Goal: Task Accomplishment & Management: Manage account settings

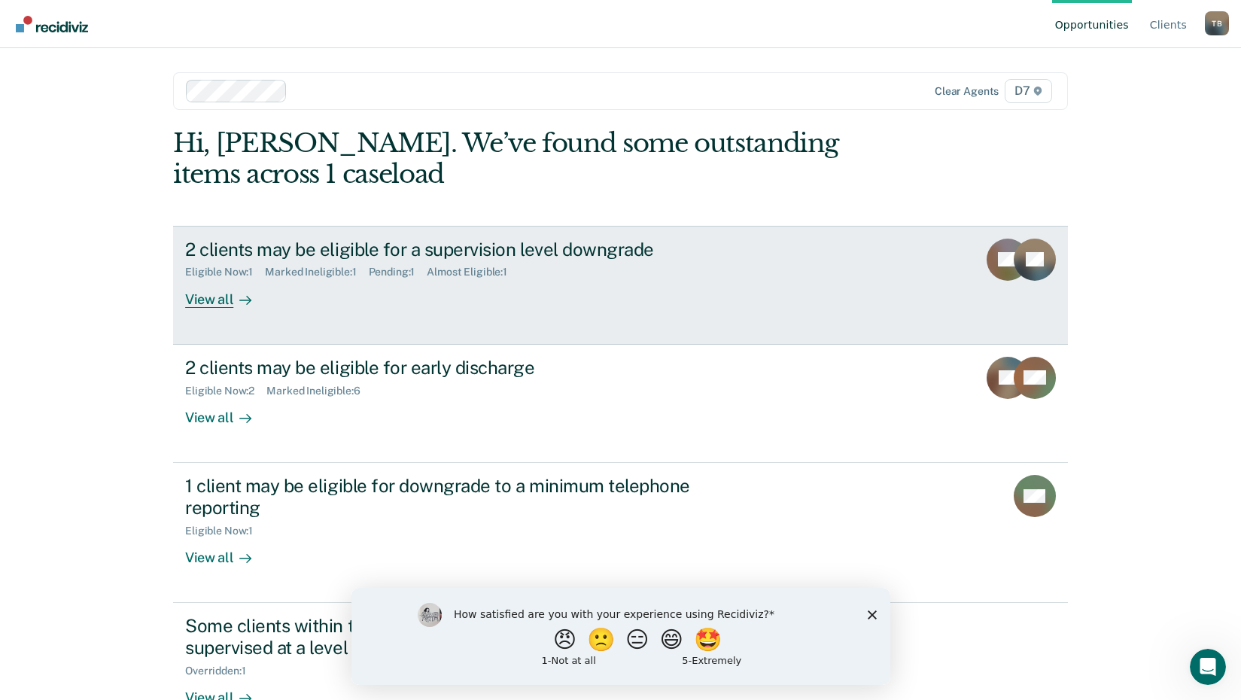
click at [198, 298] on div "View all" at bounding box center [227, 293] width 84 height 29
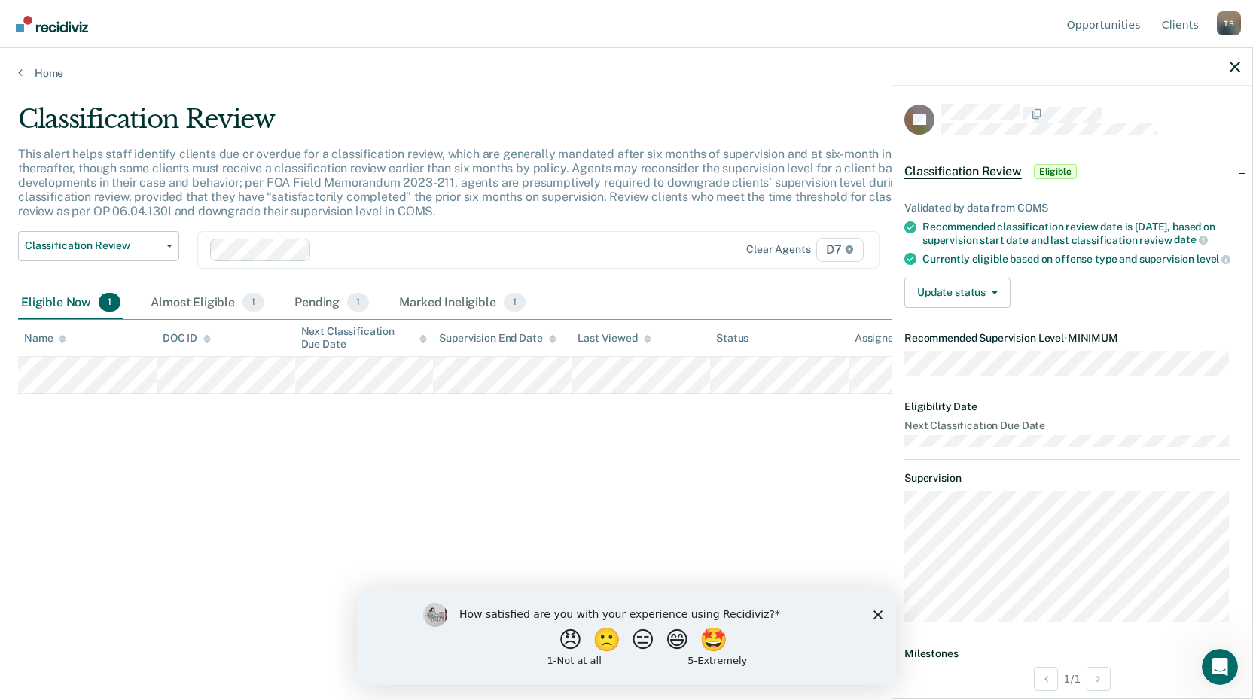
scroll to position [75, 0]
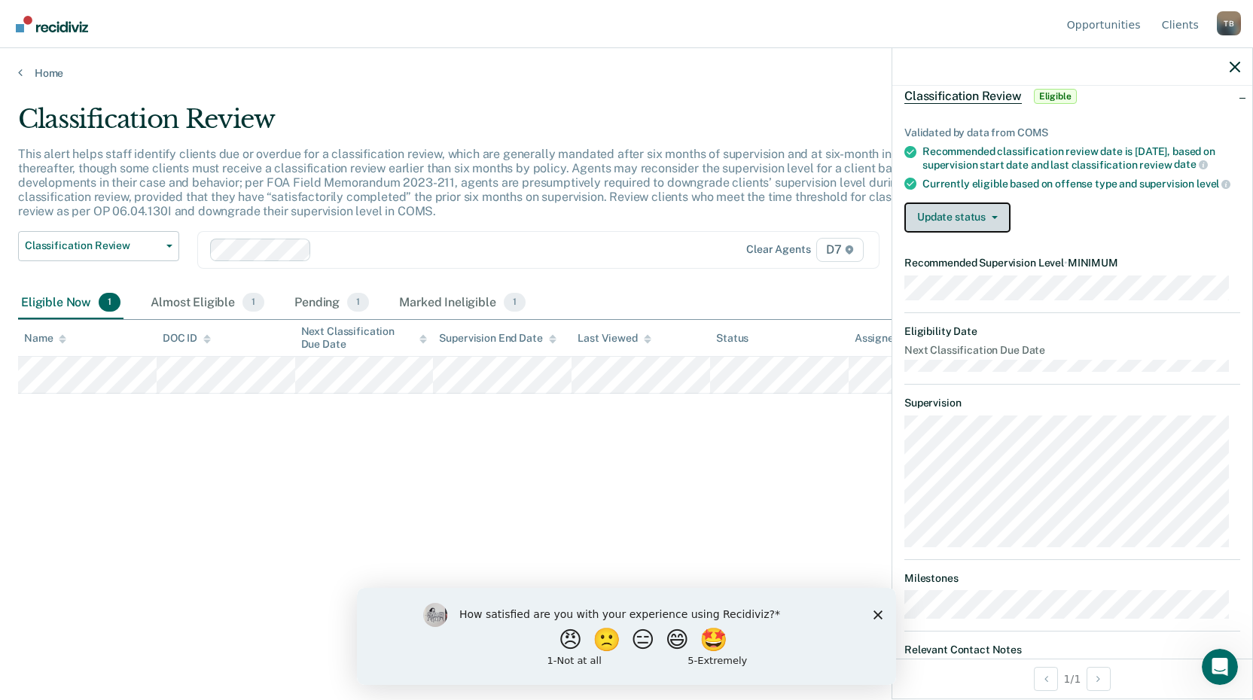
click at [973, 226] on button "Update status" at bounding box center [957, 218] width 106 height 30
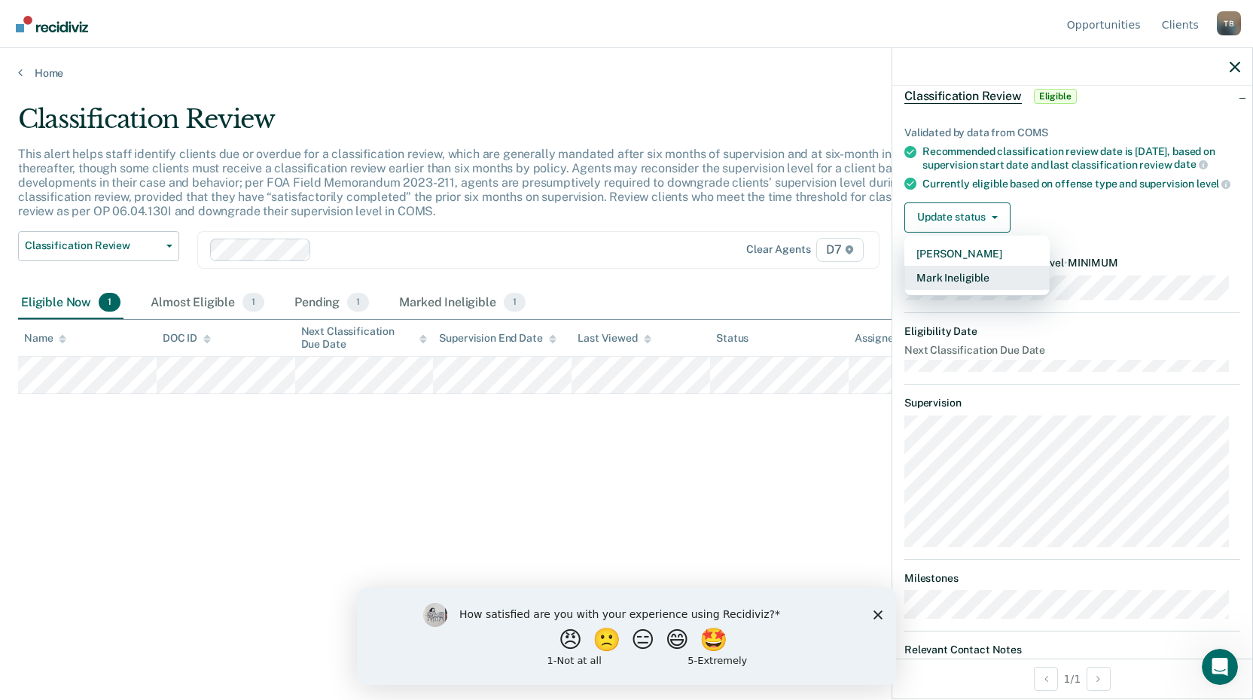
click at [978, 287] on button "Mark Ineligible" at bounding box center [976, 278] width 145 height 24
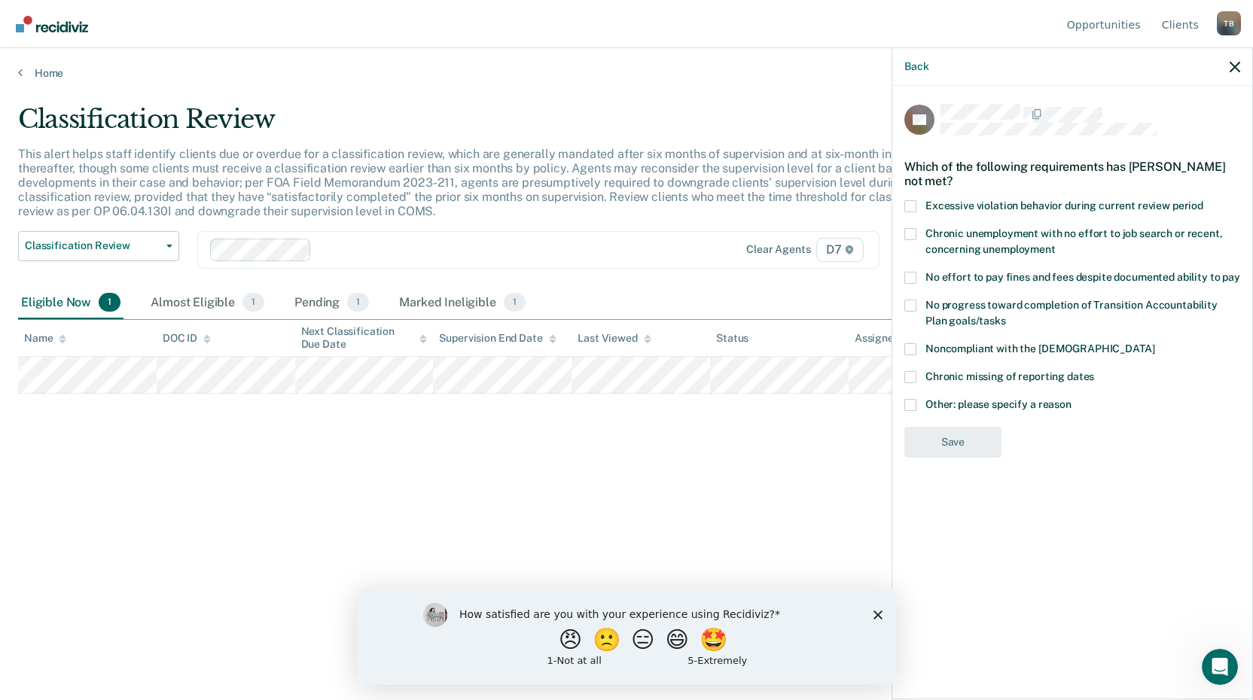
click at [914, 206] on span at bounding box center [910, 206] width 12 height 12
click at [1203, 200] on input "Excessive violation behavior during current review period" at bounding box center [1203, 200] width 0 height 0
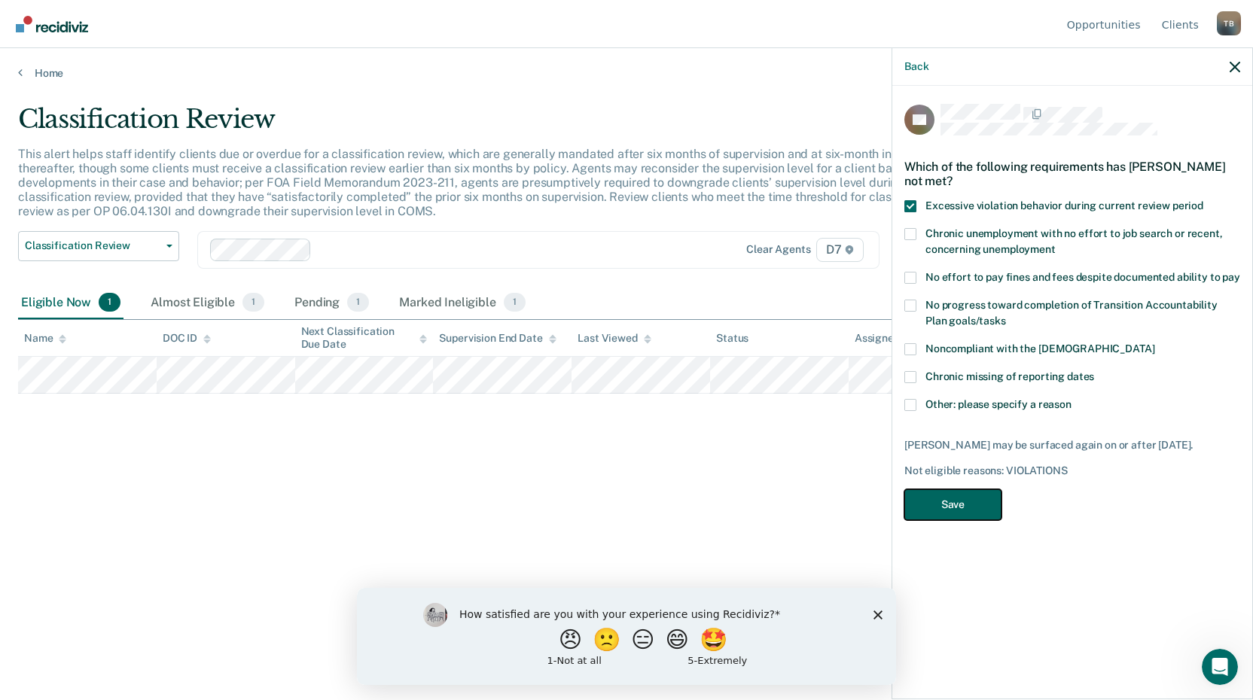
click at [967, 504] on button "Save" at bounding box center [952, 504] width 97 height 31
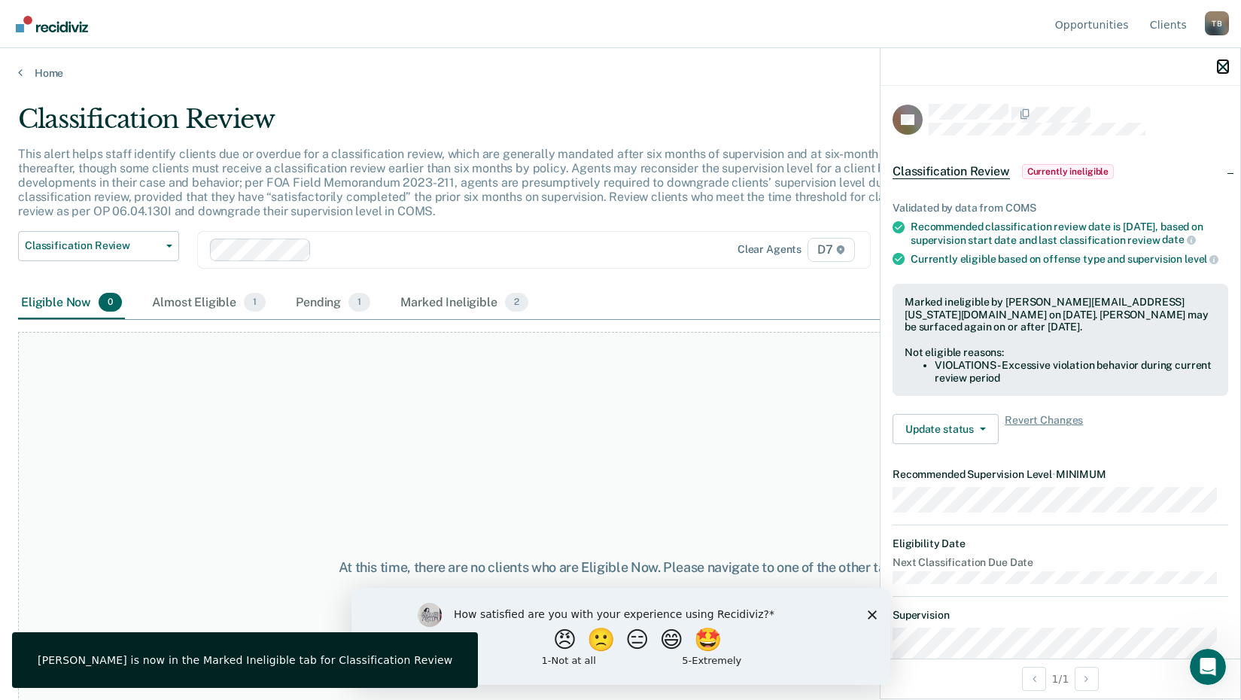
click at [1228, 63] on icon "button" at bounding box center [1223, 67] width 11 height 11
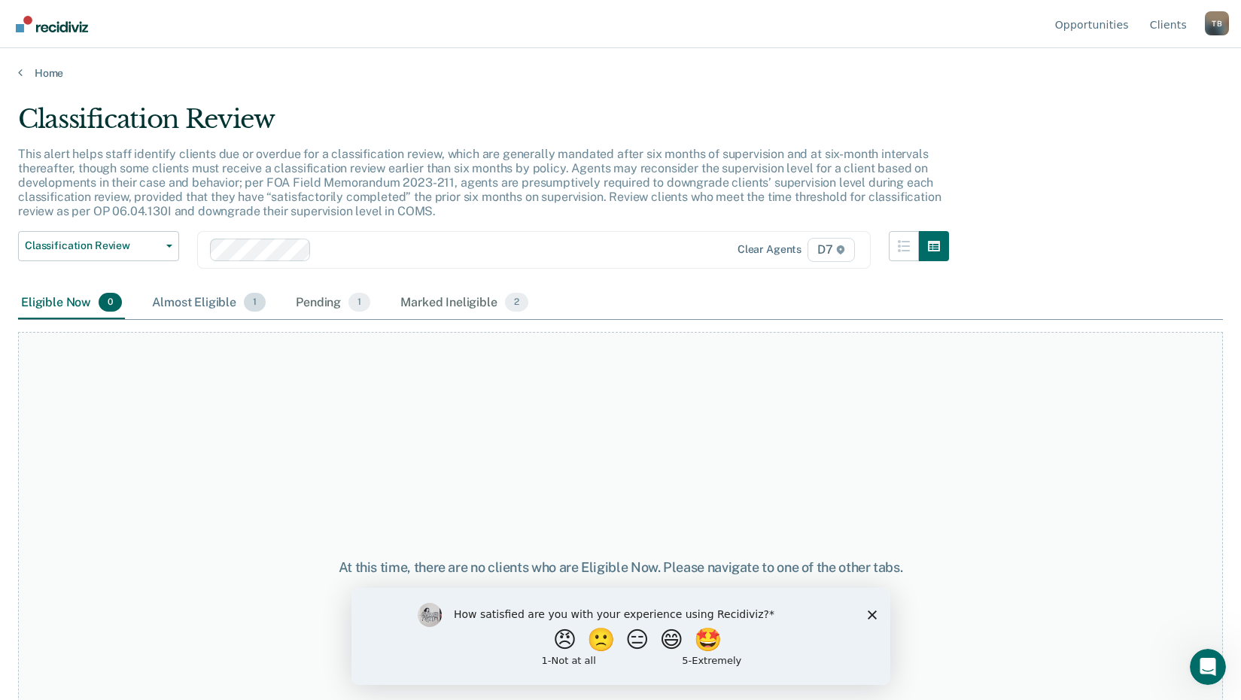
click at [211, 304] on div "Almost Eligible 1" at bounding box center [209, 303] width 120 height 33
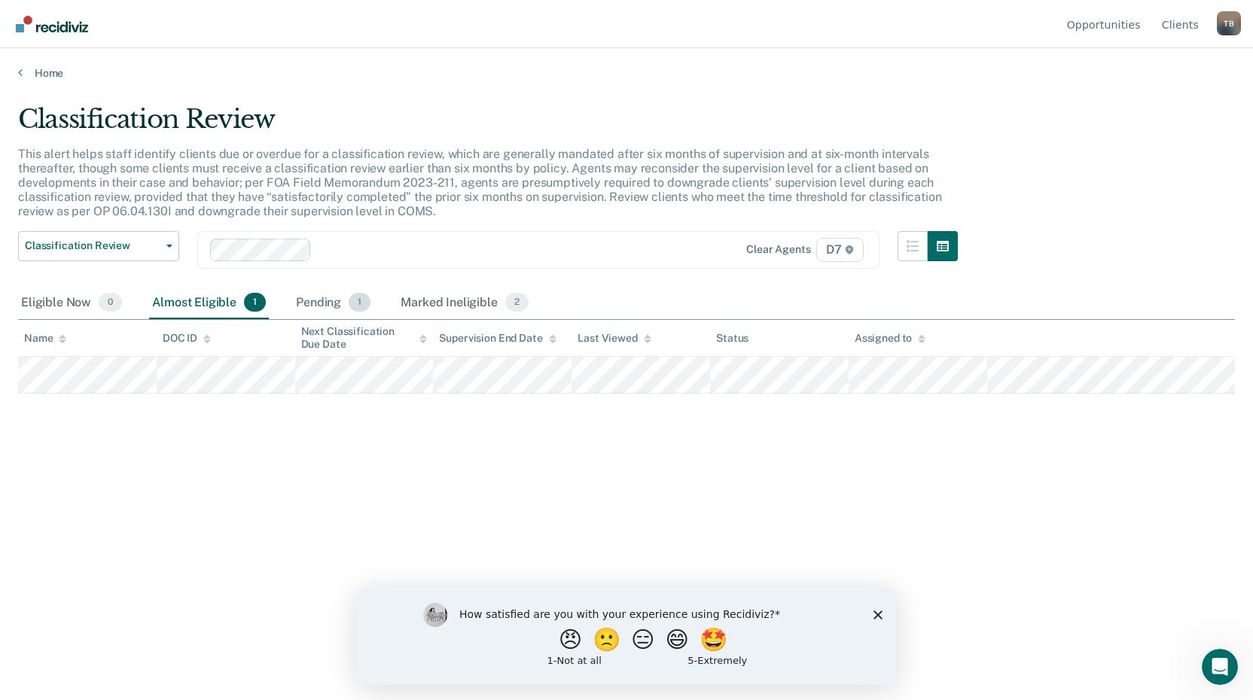
click at [335, 312] on div "Pending 1" at bounding box center [333, 303] width 81 height 33
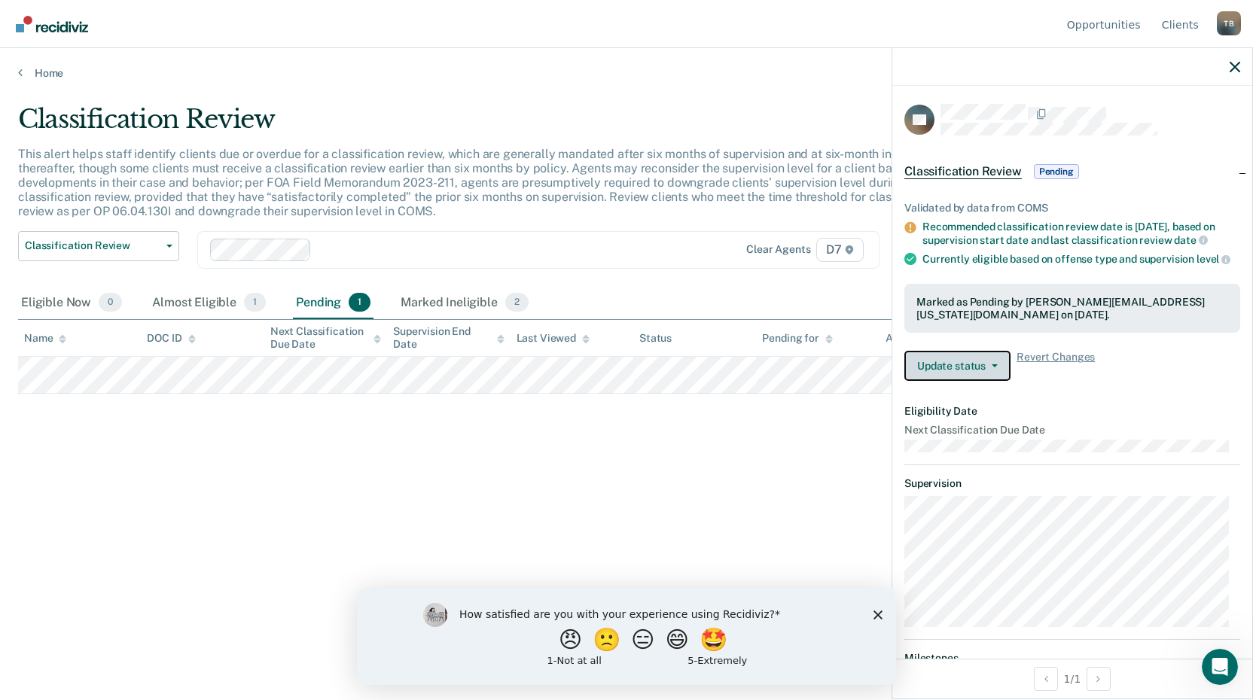
click at [980, 373] on button "Update status" at bounding box center [957, 366] width 106 height 30
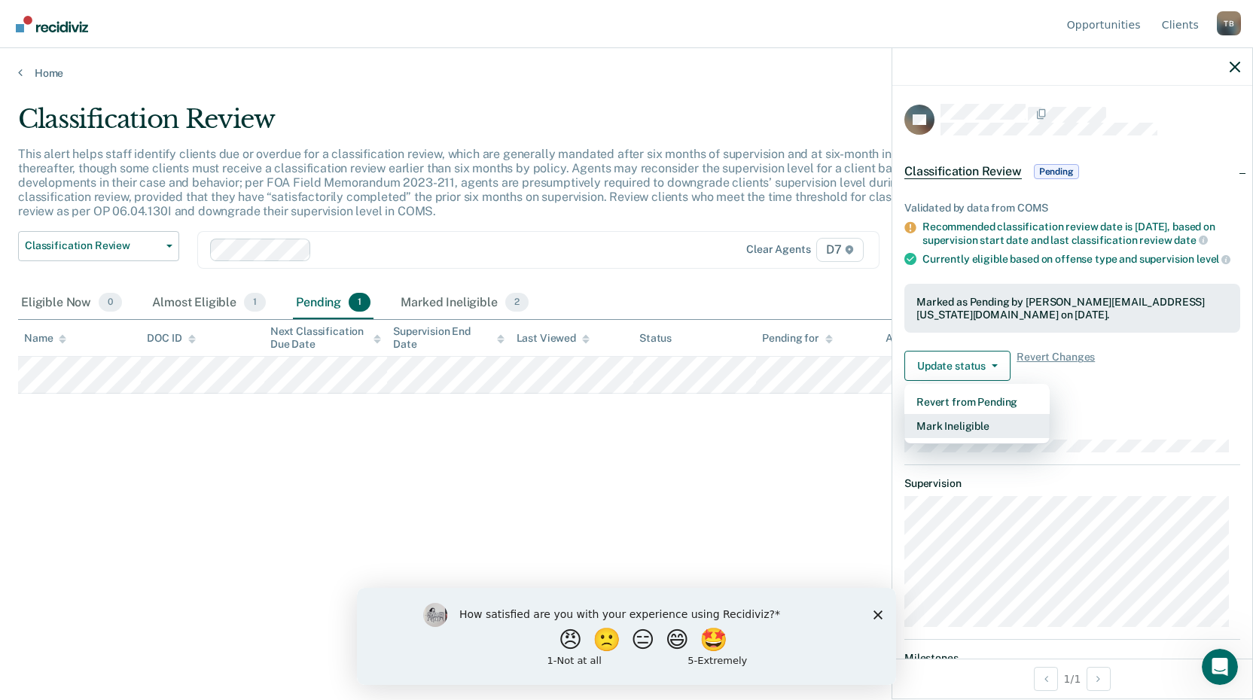
click at [967, 436] on button "Mark Ineligible" at bounding box center [976, 426] width 145 height 24
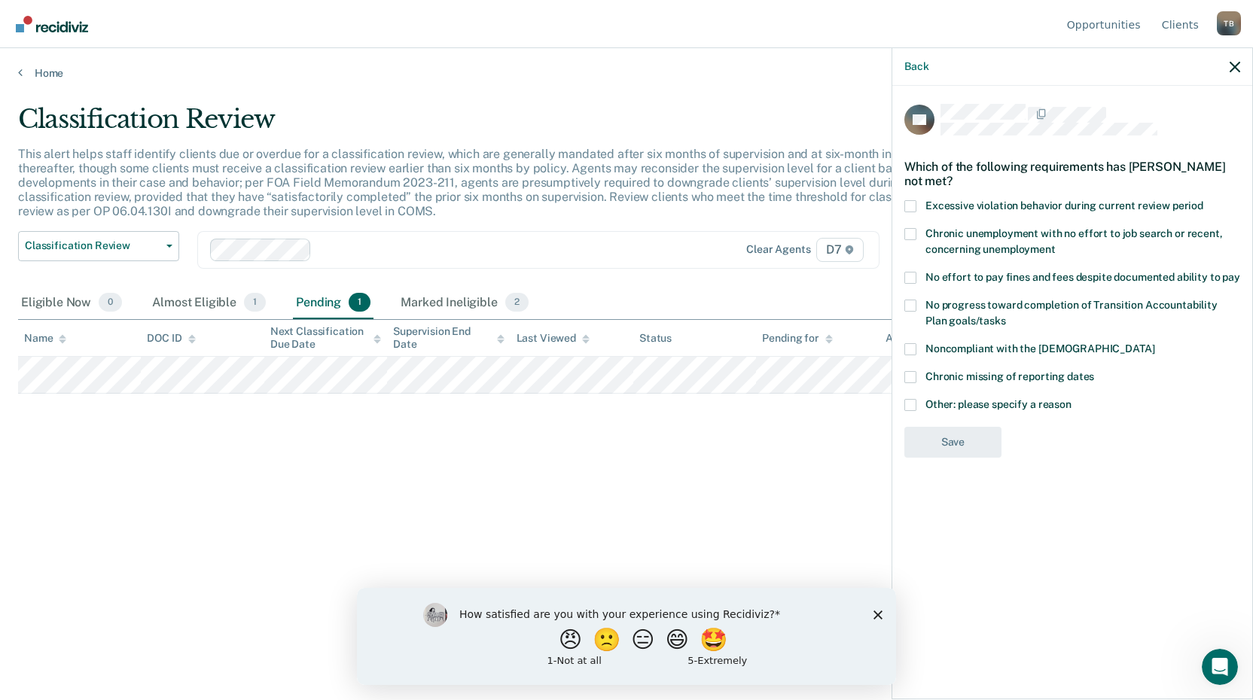
click at [911, 403] on span at bounding box center [910, 405] width 12 height 12
click at [1071, 399] on input "Other: please specify a reason" at bounding box center [1071, 399] width 0 height 0
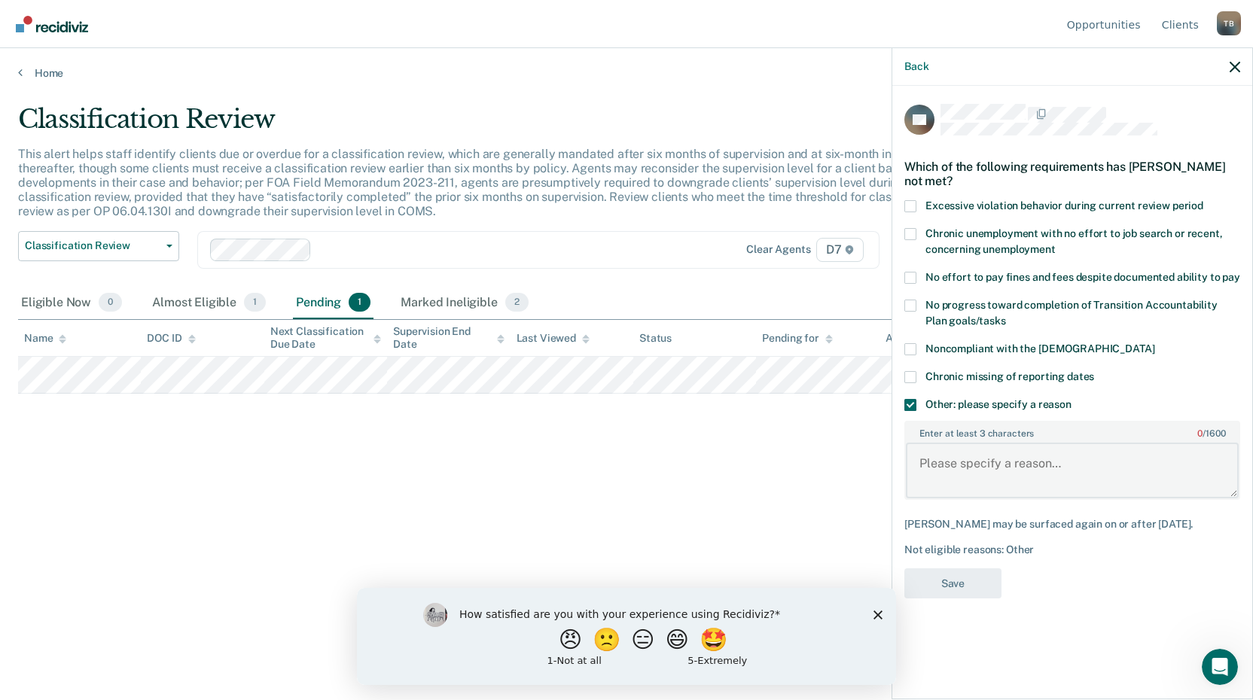
click at [944, 473] on textarea "Enter at least 3 characters 0 / 1600" at bounding box center [1072, 471] width 333 height 56
type textarea "ICOTS case, trouble with housing."
drag, startPoint x: 935, startPoint y: 576, endPoint x: 944, endPoint y: 603, distance: 28.6
click at [935, 575] on button "Save" at bounding box center [952, 583] width 97 height 31
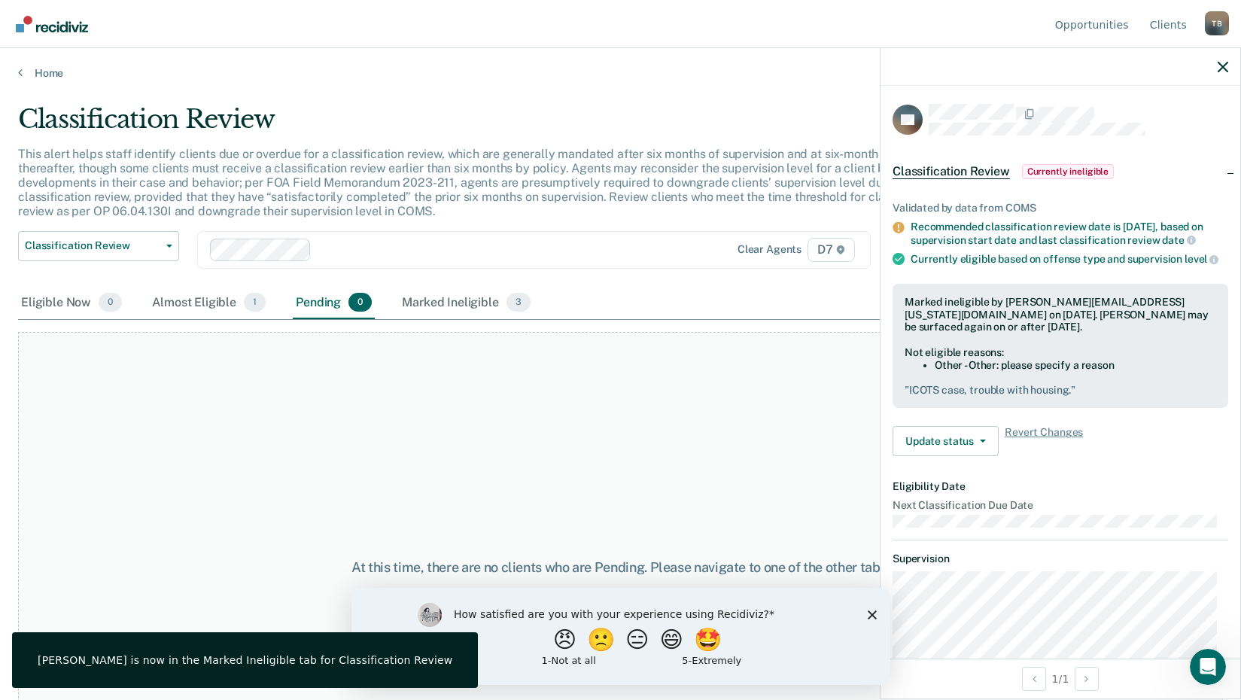
click at [1211, 70] on div at bounding box center [1061, 67] width 360 height 38
click at [1222, 69] on icon "button" at bounding box center [1223, 67] width 11 height 11
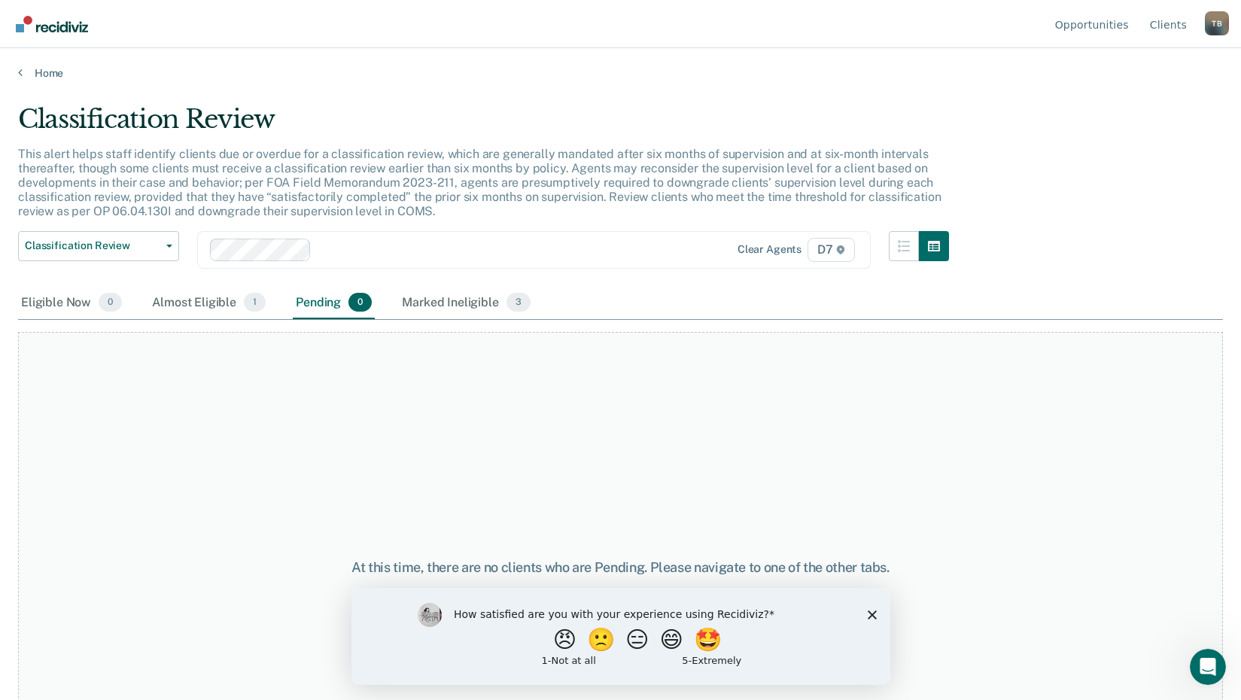
click at [47, 88] on main "Classification Review This alert helps staff identify clients due or overdue fo…" at bounding box center [620, 388] width 1241 height 616
click at [36, 71] on link "Home" at bounding box center [620, 73] width 1205 height 14
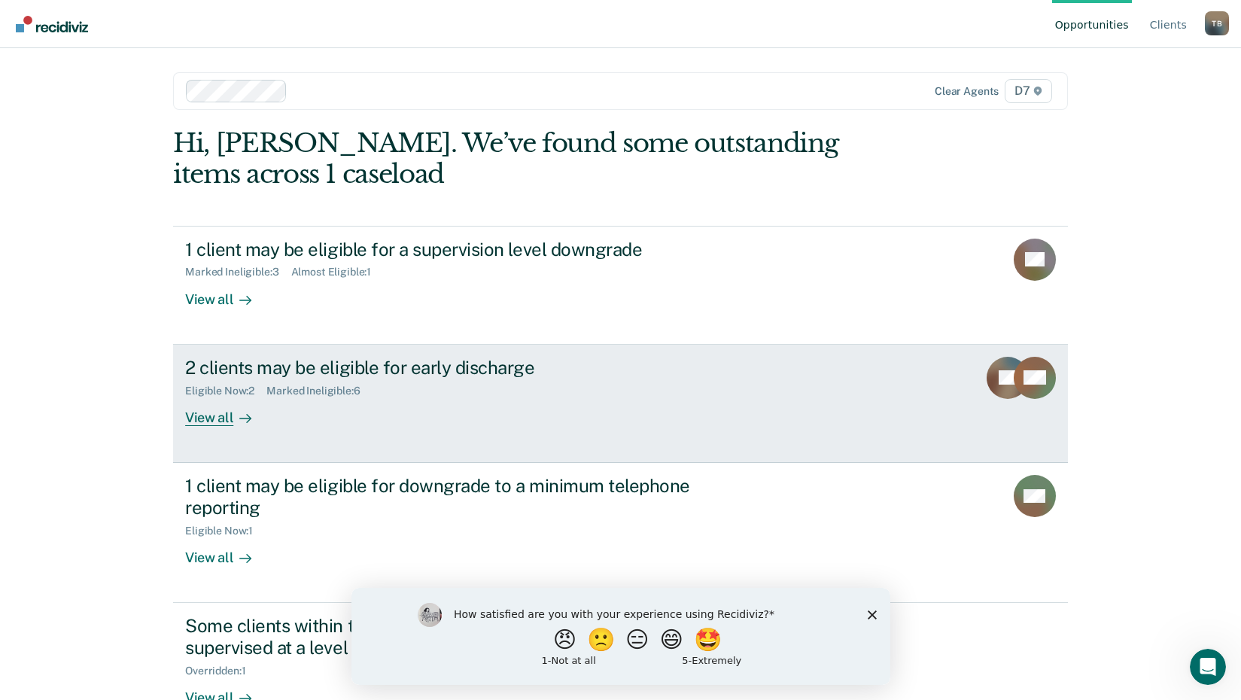
click at [212, 419] on div "View all" at bounding box center [227, 411] width 84 height 29
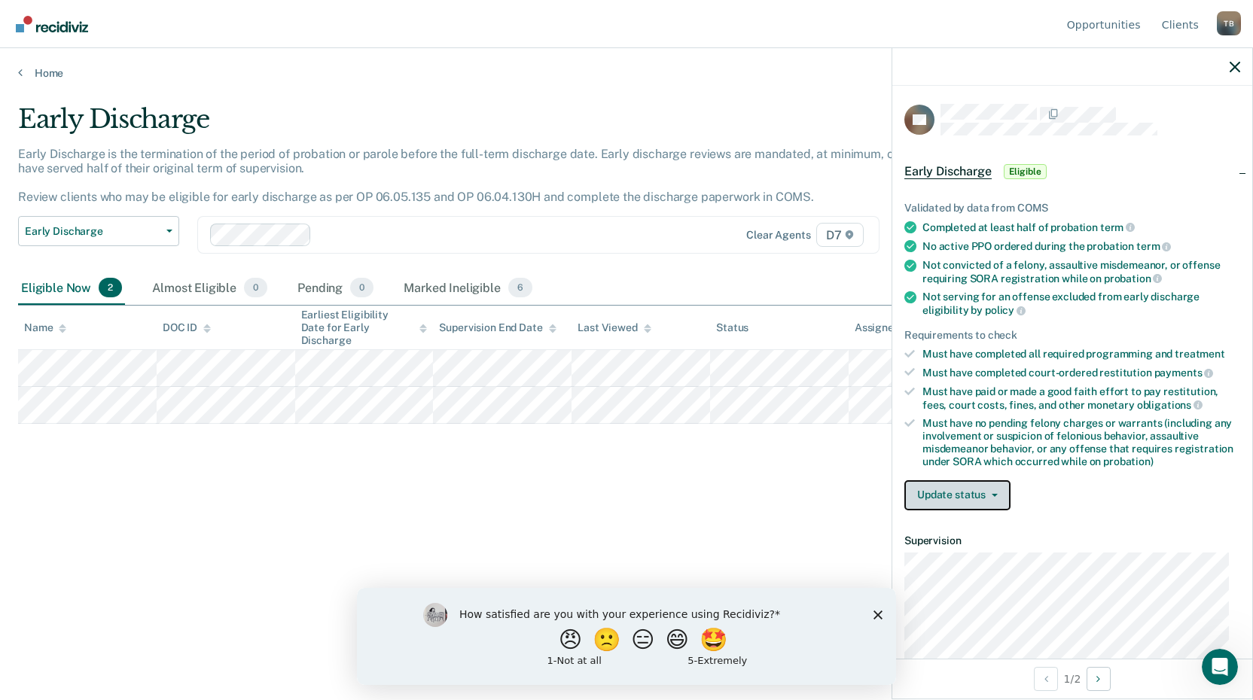
click at [971, 498] on button "Update status" at bounding box center [957, 495] width 106 height 30
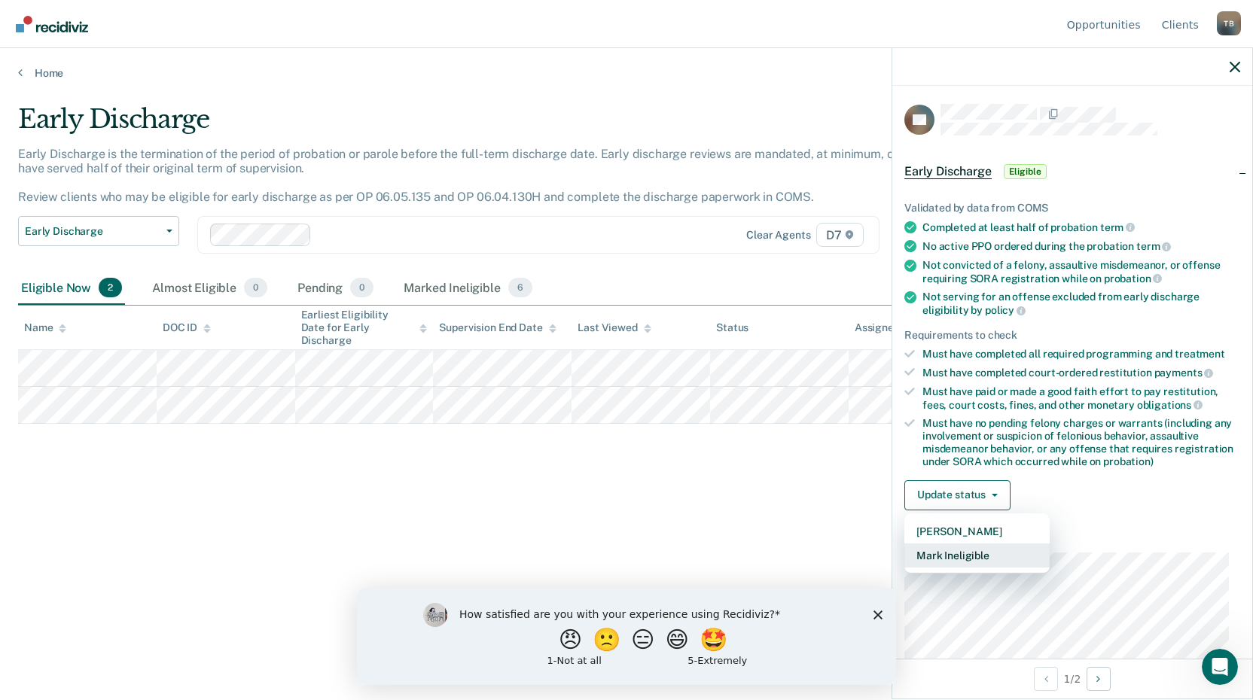
click at [962, 550] on button "Mark Ineligible" at bounding box center [976, 556] width 145 height 24
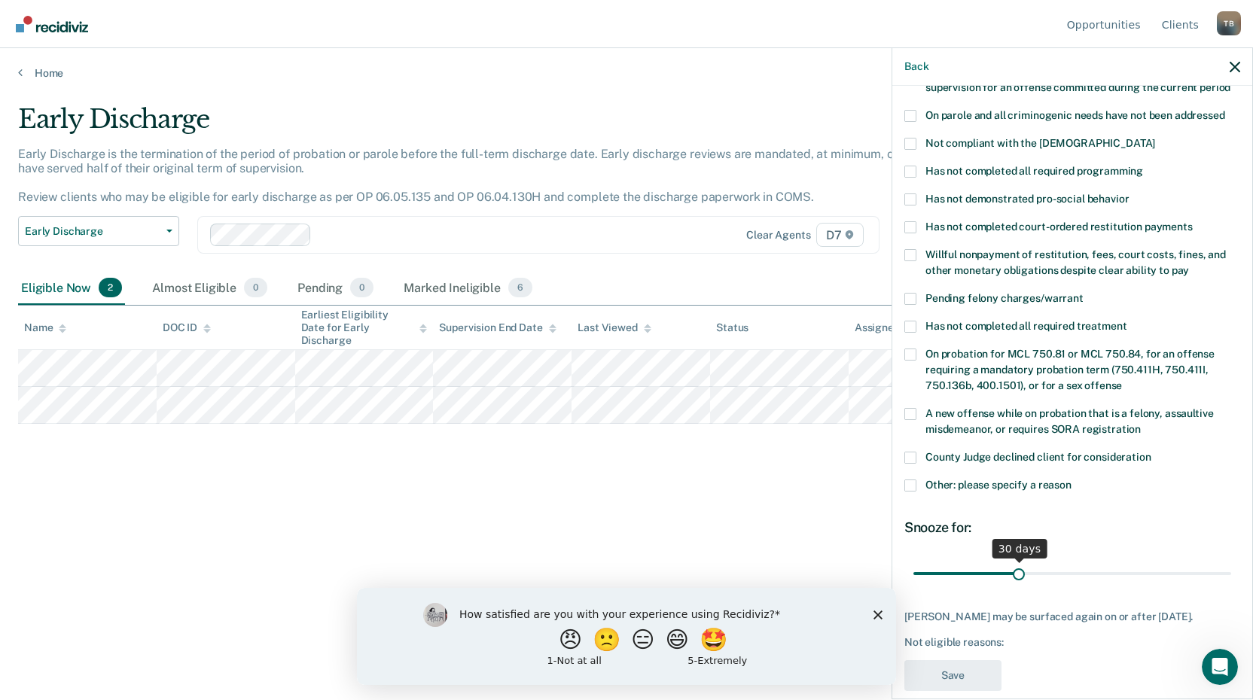
scroll to position [239, 0]
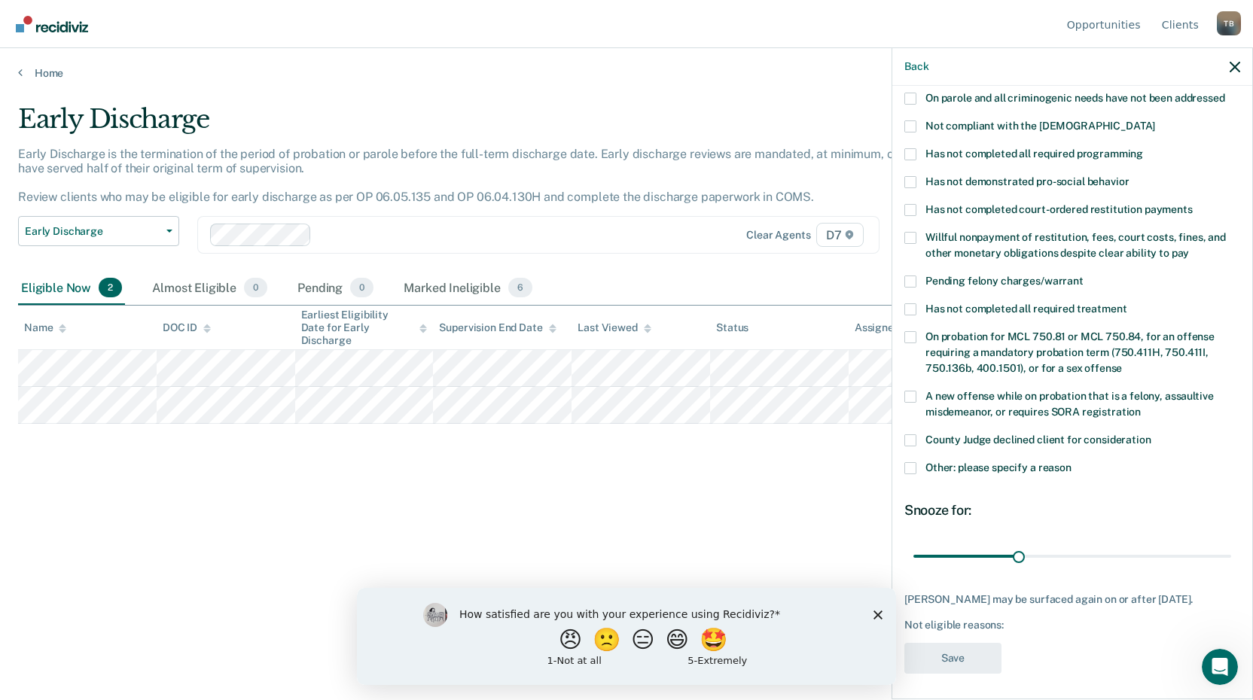
click at [909, 462] on span at bounding box center [910, 468] width 12 height 12
click at [1071, 462] on input "Other: please specify a reason" at bounding box center [1071, 462] width 0 height 0
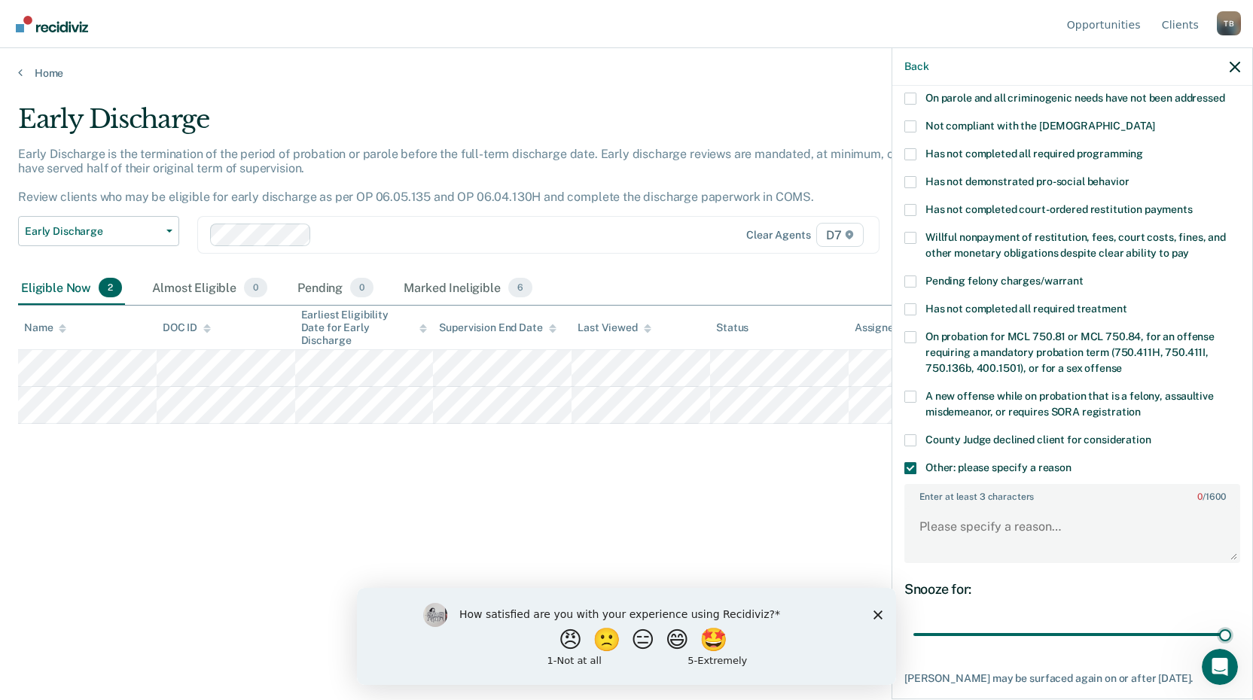
drag, startPoint x: 1016, startPoint y: 620, endPoint x: 1064, endPoint y: 576, distance: 65.0
type input "90"
click at [1231, 622] on input "range" at bounding box center [1072, 635] width 318 height 26
click at [990, 506] on textarea "Enter at least 3 characters 0 / 1600" at bounding box center [1072, 534] width 333 height 56
drag, startPoint x: 1155, startPoint y: 510, endPoint x: 887, endPoint y: 498, distance: 268.3
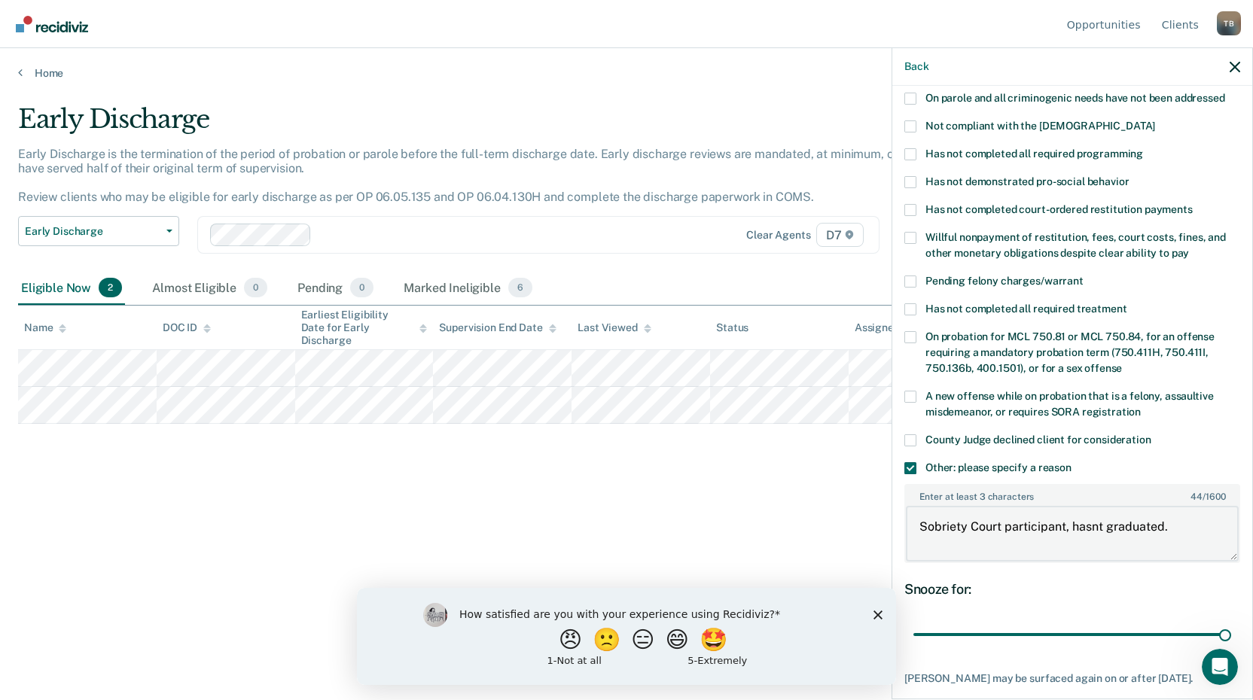
click at [887, 498] on body "Looks like you’re using Internet Explorer 11. For faster loading and a better e…" at bounding box center [626, 350] width 1253 height 700
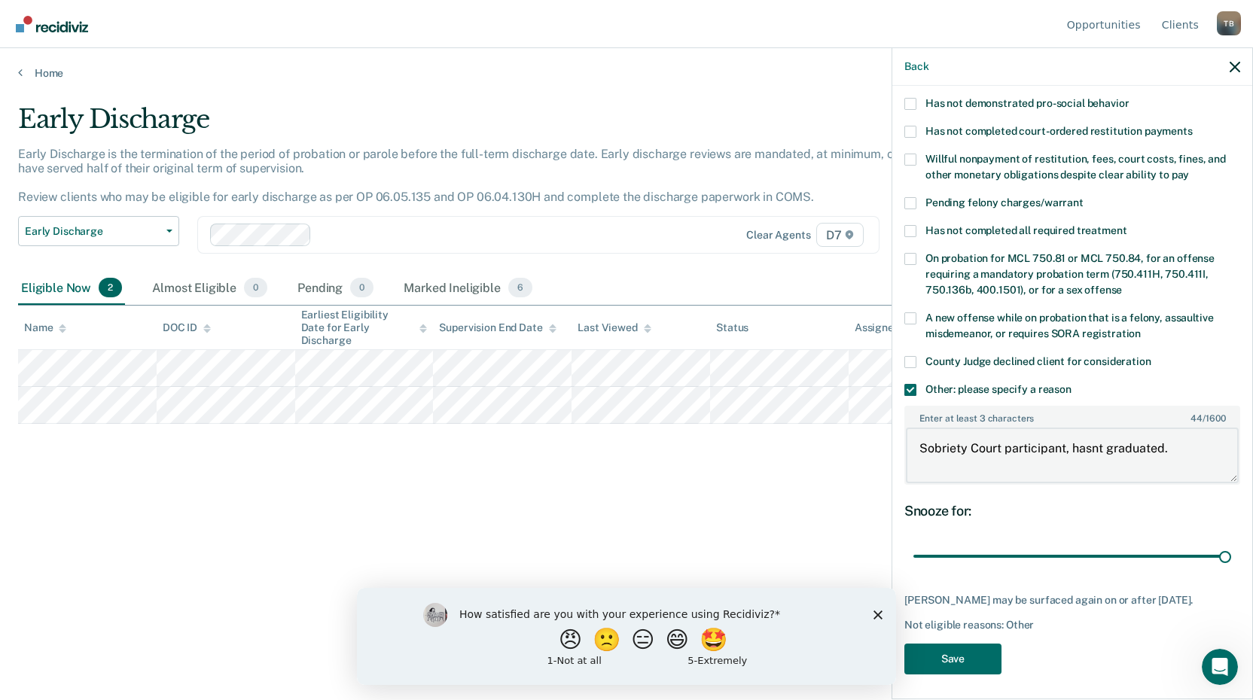
scroll to position [318, 0]
type textarea "Sobriety Court participant, hasnt graduated."
click at [976, 647] on button "Save" at bounding box center [952, 658] width 97 height 31
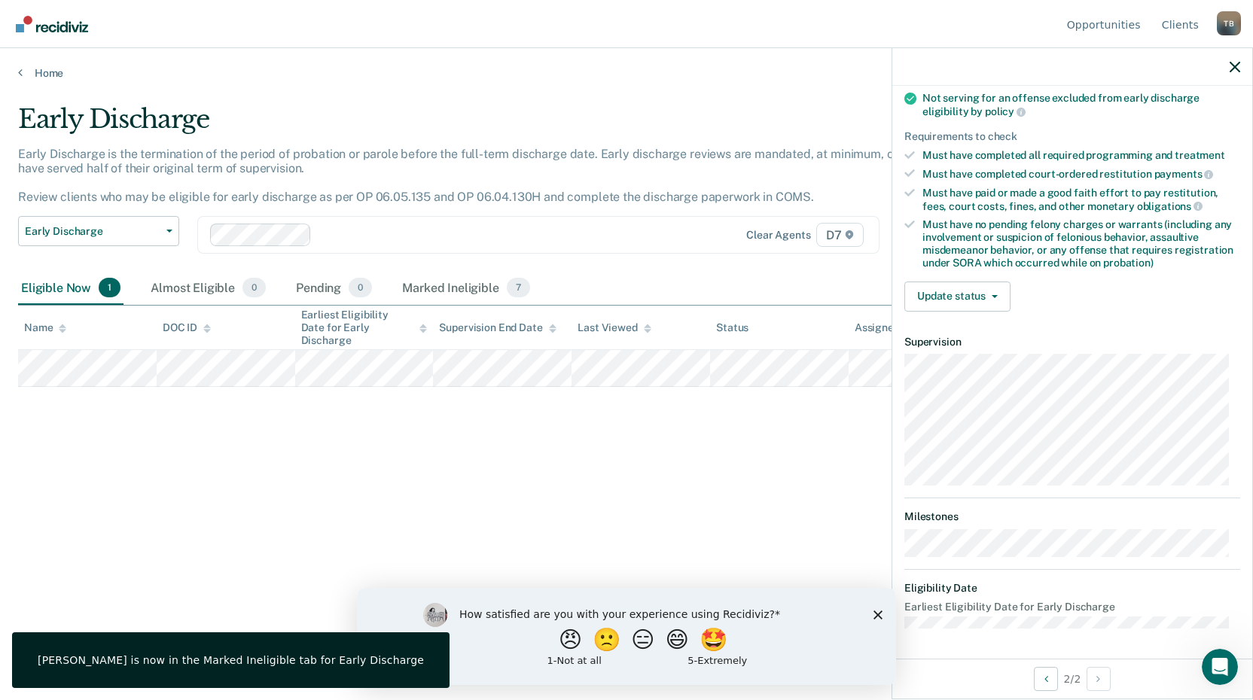
scroll to position [182, 0]
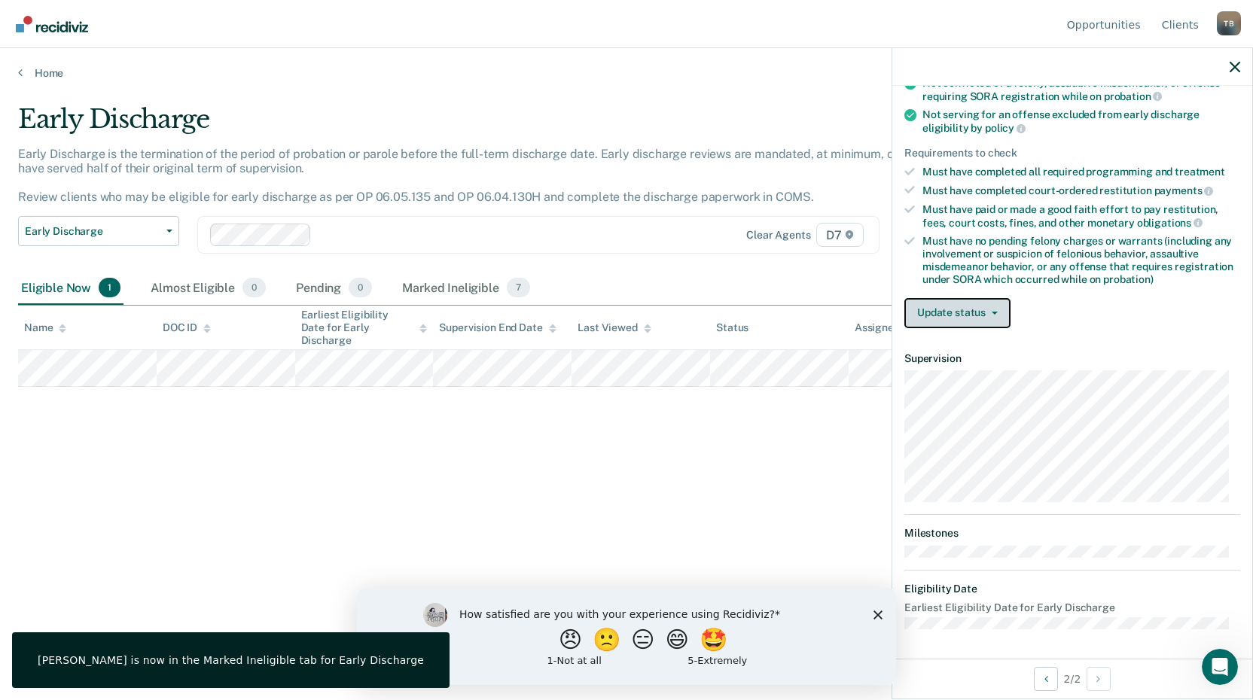
click at [974, 315] on button "Update status" at bounding box center [957, 313] width 106 height 30
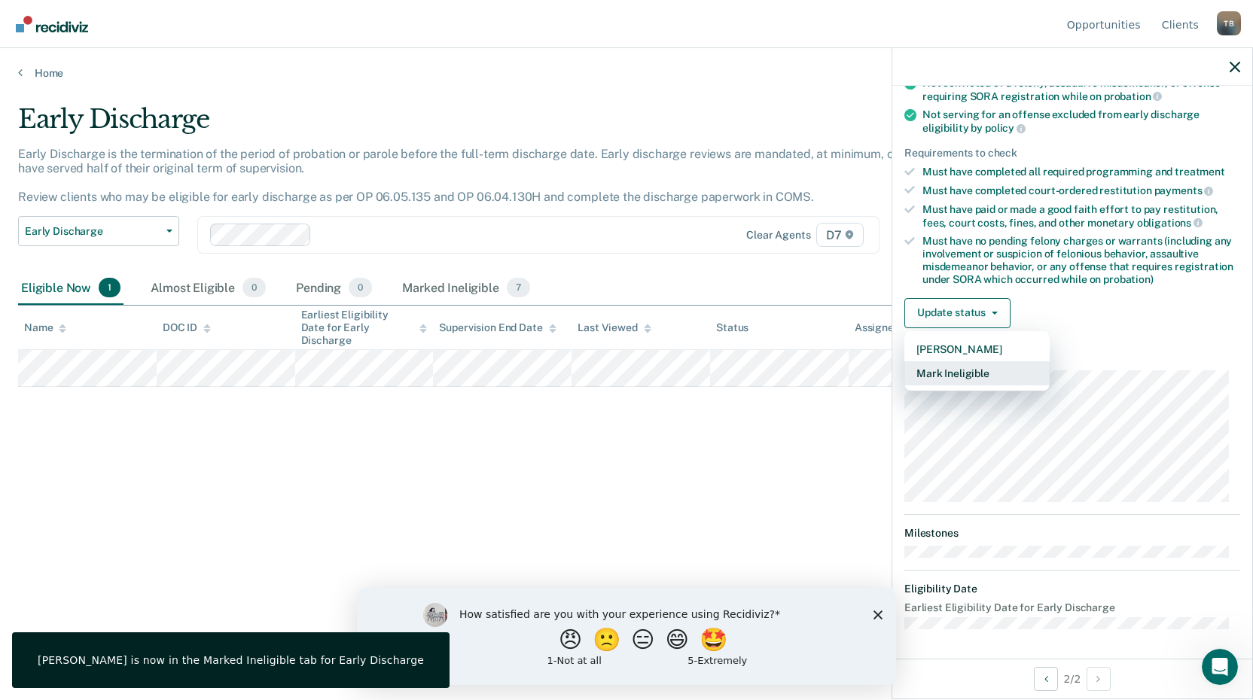
click at [979, 371] on button "Mark Ineligible" at bounding box center [976, 373] width 145 height 24
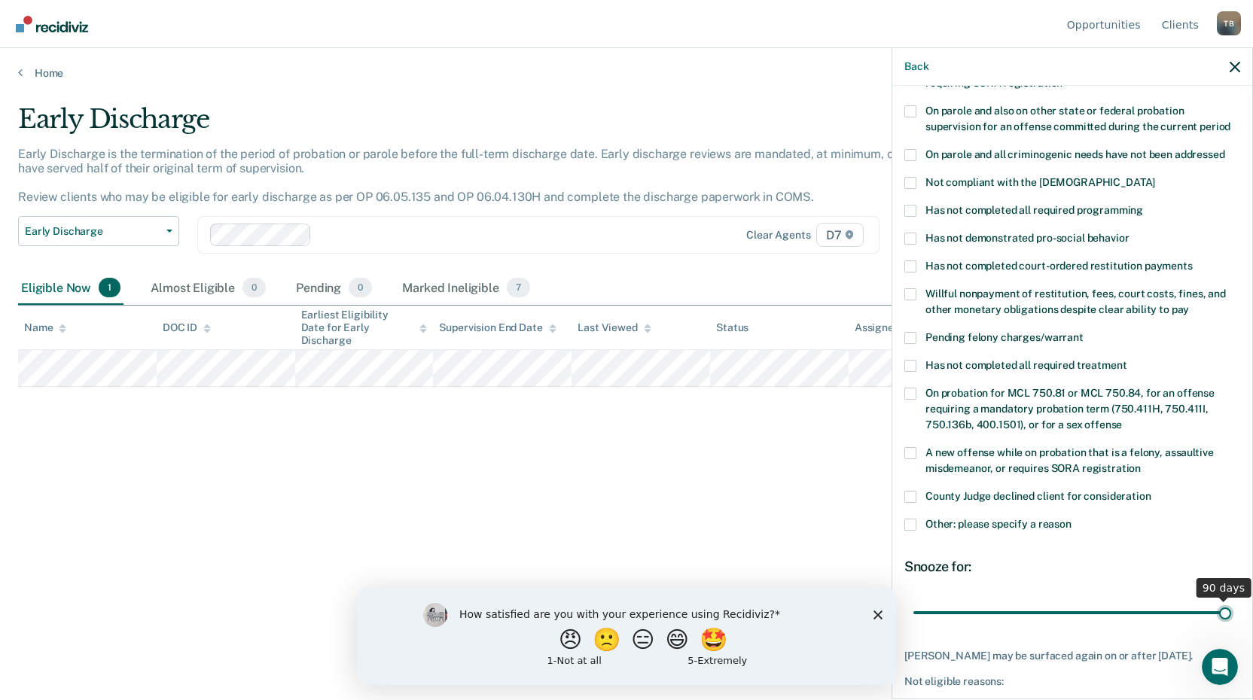
drag, startPoint x: 1022, startPoint y: 589, endPoint x: 1258, endPoint y: 568, distance: 237.4
type input "90"
click at [1231, 599] on input "range" at bounding box center [1072, 612] width 318 height 26
click at [913, 519] on span at bounding box center [910, 525] width 12 height 12
click at [1071, 519] on input "Other: please specify a reason" at bounding box center [1071, 519] width 0 height 0
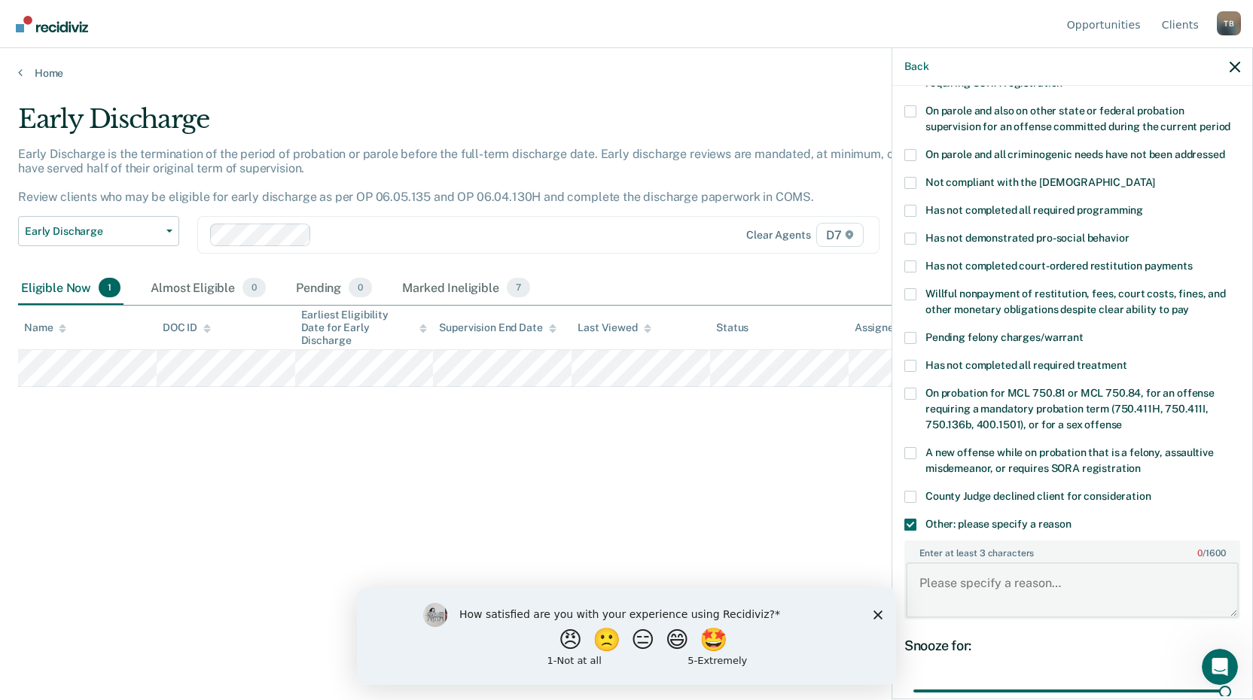
click at [950, 562] on textarea "Enter at least 3 characters 0 / 1600" at bounding box center [1072, 590] width 333 height 56
paste textarea "Sobriety Court participant, hasnt graduated."
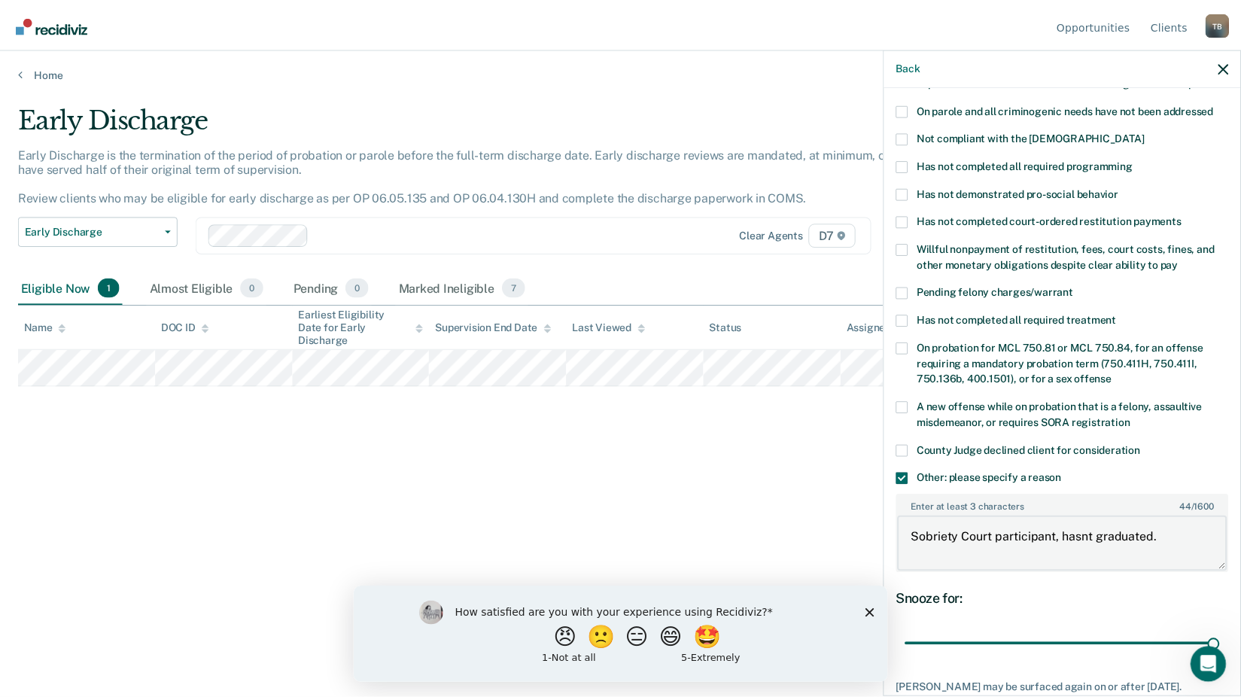
scroll to position [305, 0]
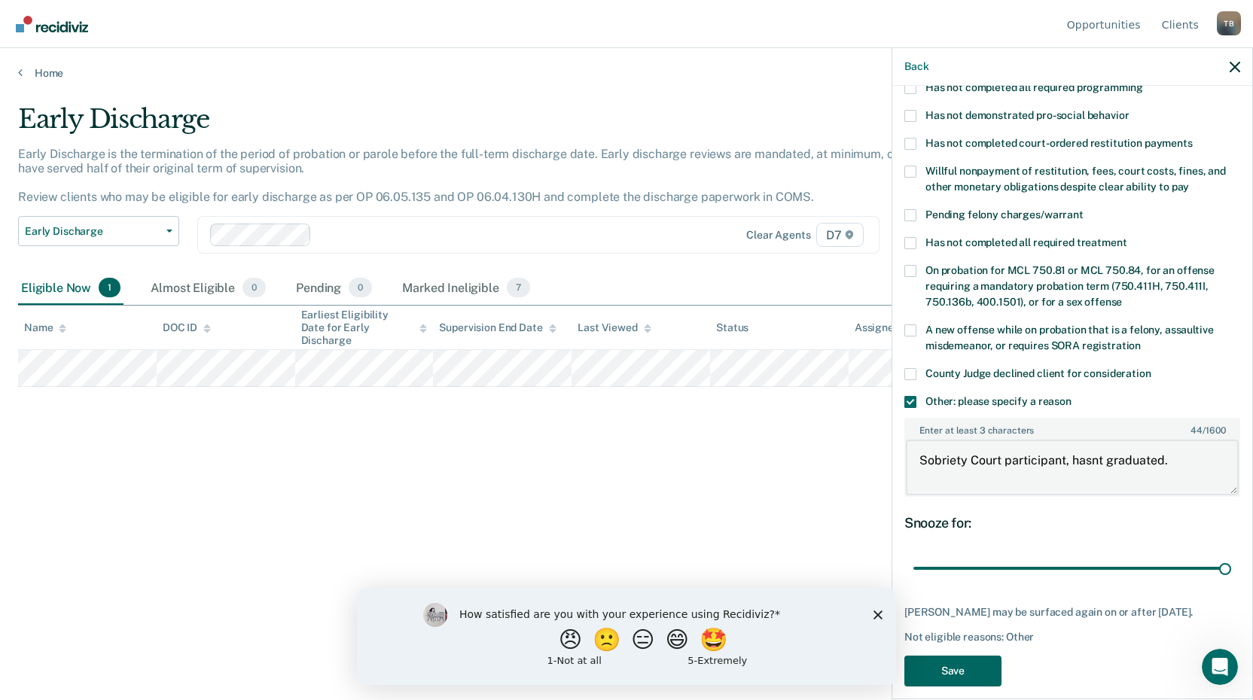
type textarea "Sobriety Court participant, hasnt graduated."
click at [947, 656] on button "Save" at bounding box center [952, 671] width 97 height 31
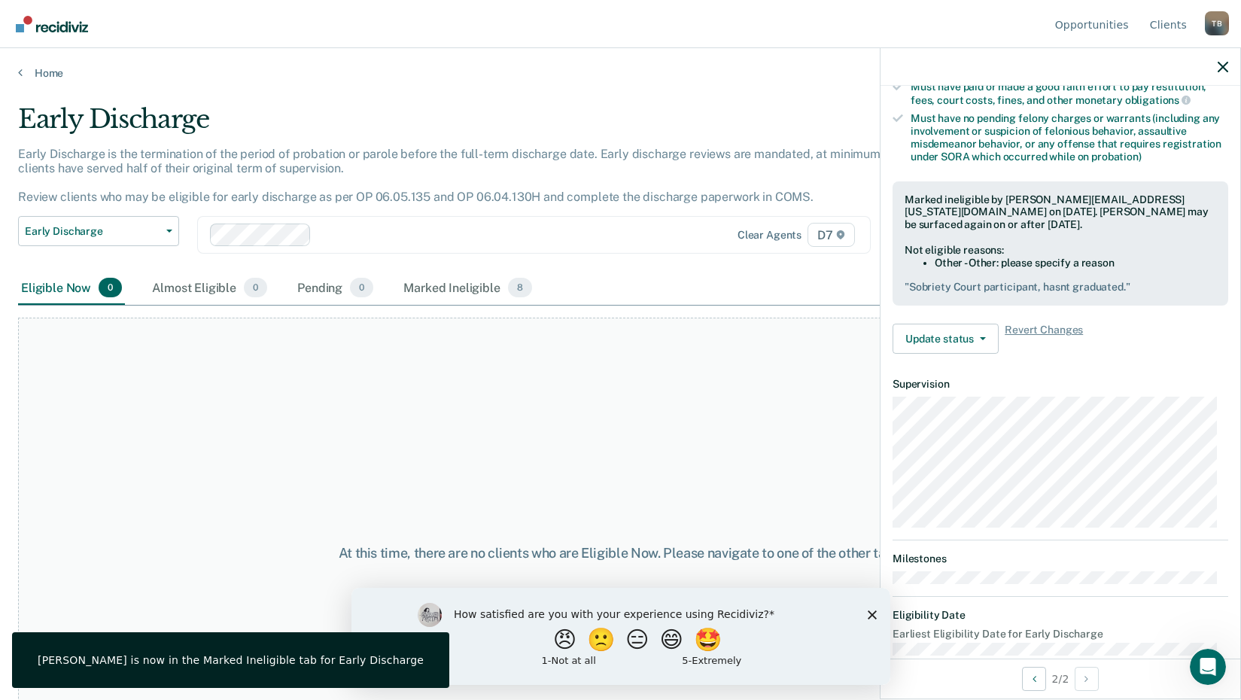
click at [1221, 73] on div at bounding box center [1061, 67] width 360 height 38
click at [1224, 65] on icon "button" at bounding box center [1223, 67] width 11 height 11
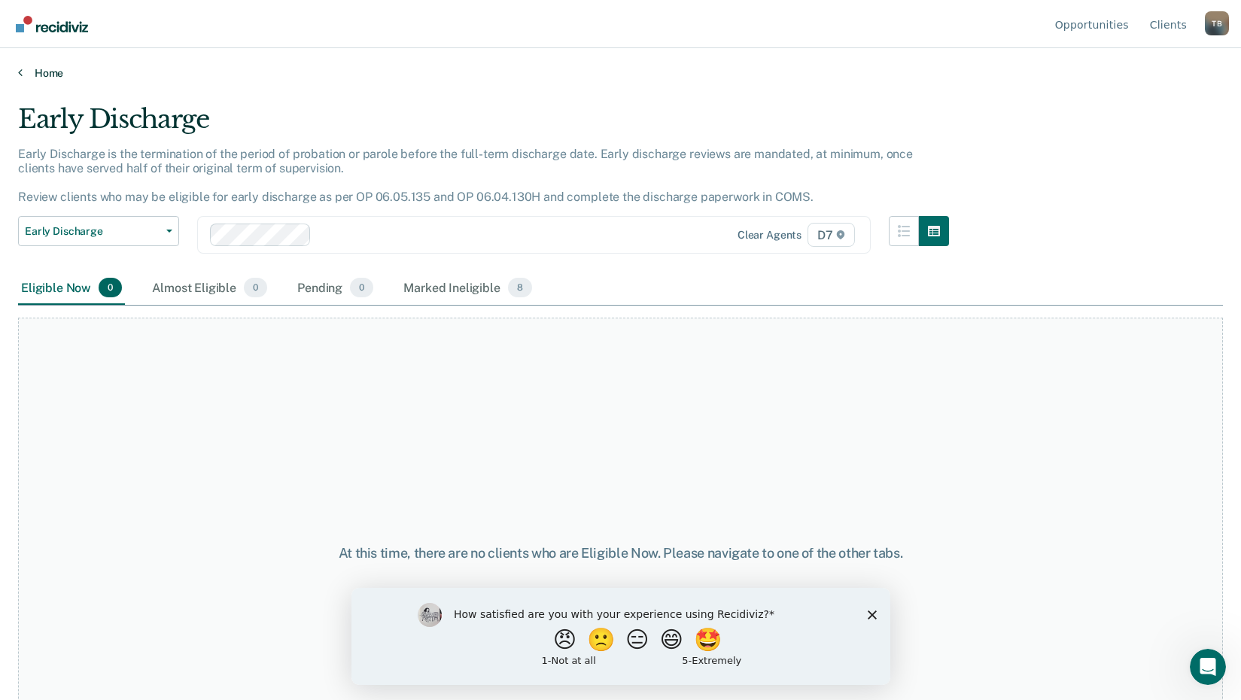
click at [38, 76] on link "Home" at bounding box center [620, 73] width 1205 height 14
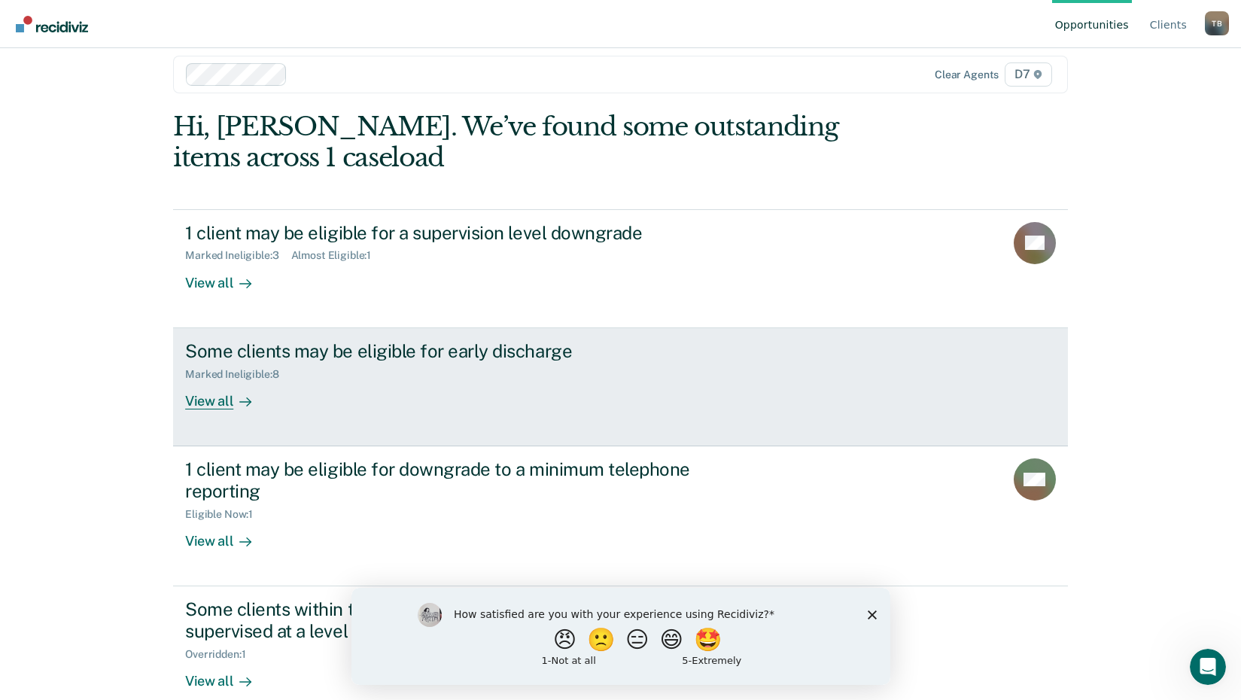
scroll to position [43, 0]
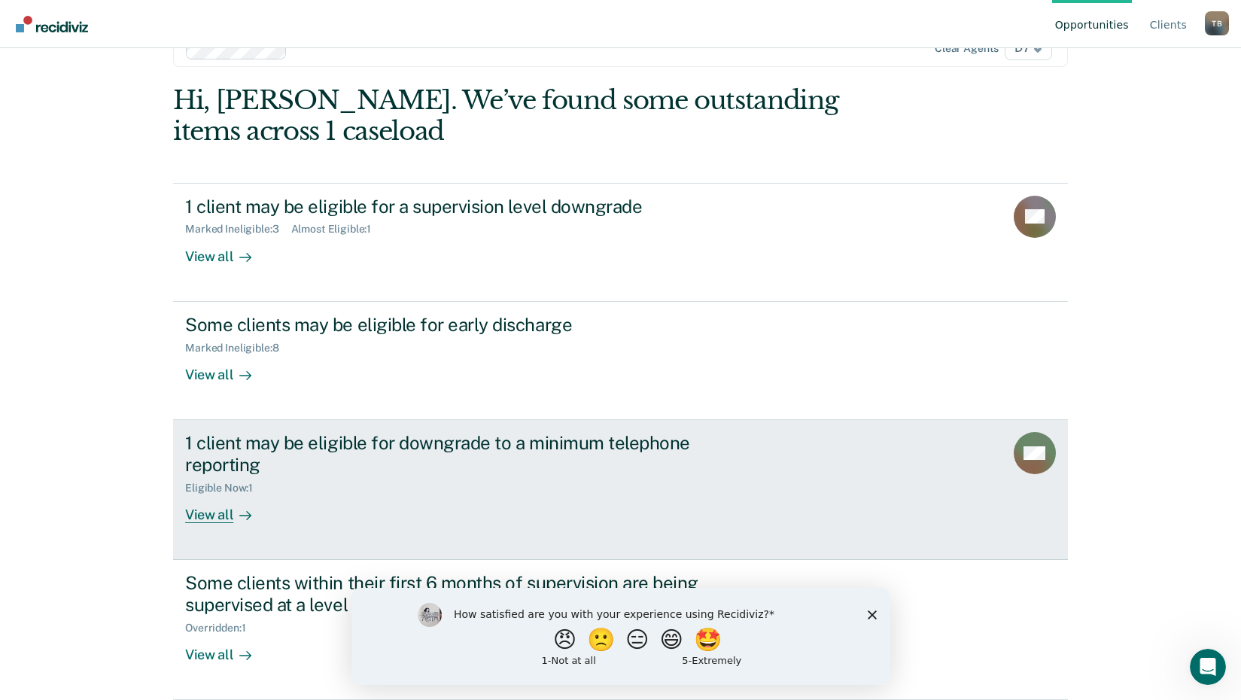
click at [212, 521] on div "View all" at bounding box center [227, 508] width 84 height 29
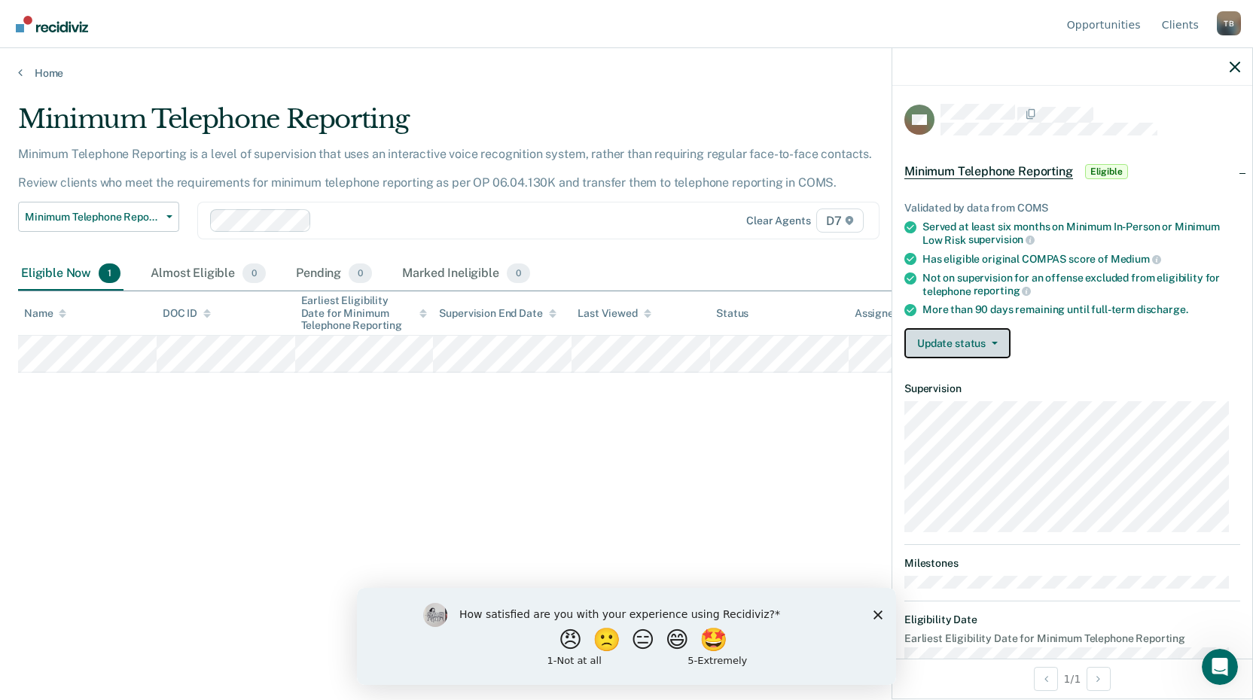
click at [995, 337] on button "Update status" at bounding box center [957, 343] width 106 height 30
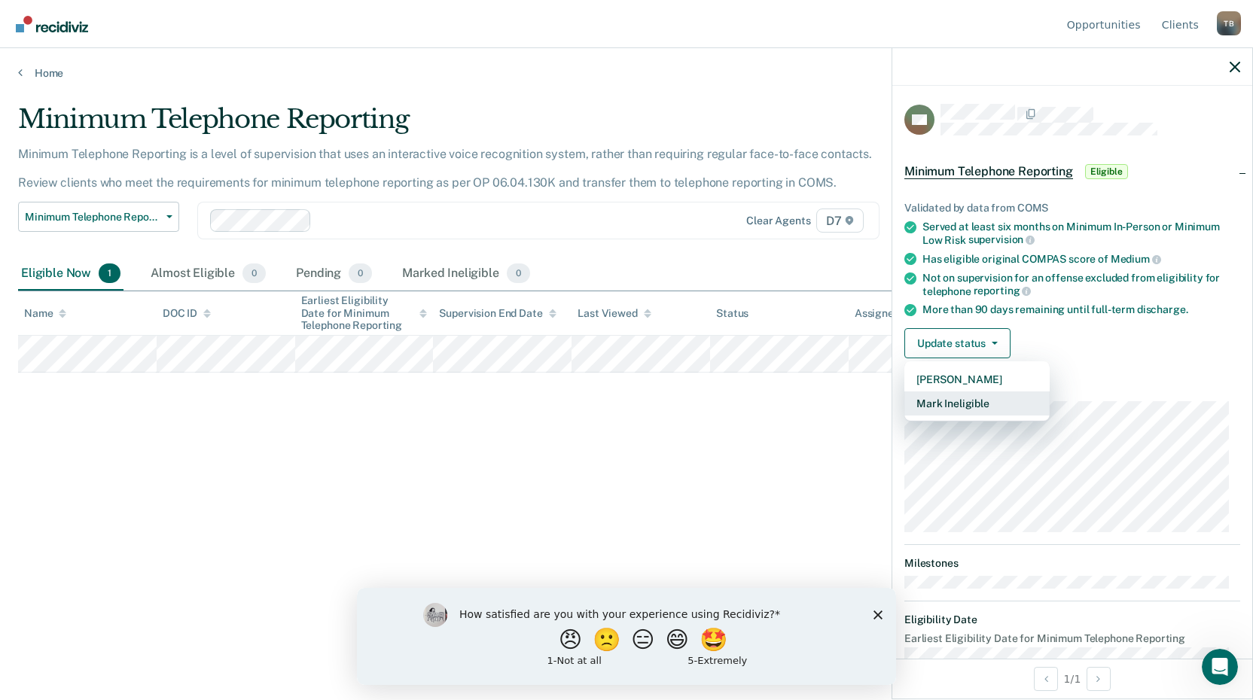
click at [977, 402] on button "Mark Ineligible" at bounding box center [976, 403] width 145 height 24
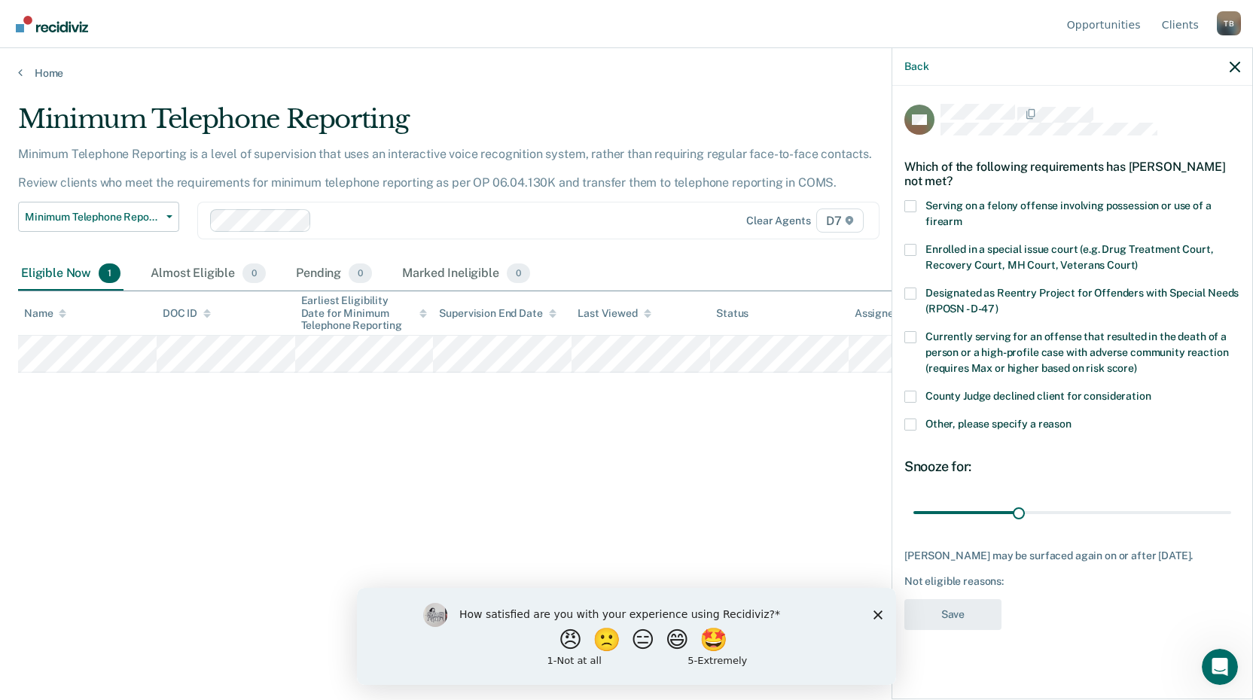
click at [913, 423] on span at bounding box center [910, 425] width 12 height 12
click at [1071, 419] on input "Other, please specify a reason" at bounding box center [1071, 419] width 0 height 0
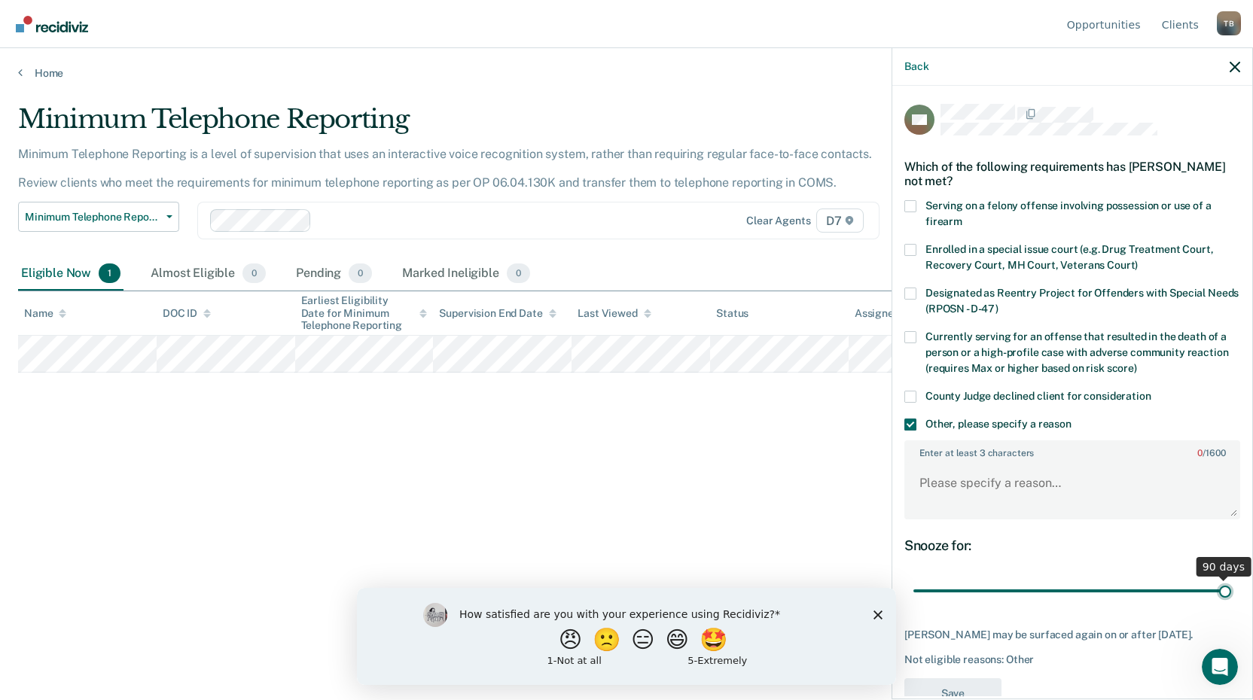
drag, startPoint x: 1022, startPoint y: 585, endPoint x: 1226, endPoint y: 569, distance: 204.6
type input "90"
click at [1226, 578] on input "range" at bounding box center [1072, 591] width 318 height 26
click at [1011, 489] on textarea "Enter at least 3 characters 0 / 1600" at bounding box center [1072, 490] width 333 height 56
type textarea "ICOTS Case, travels out of state weekly for work."
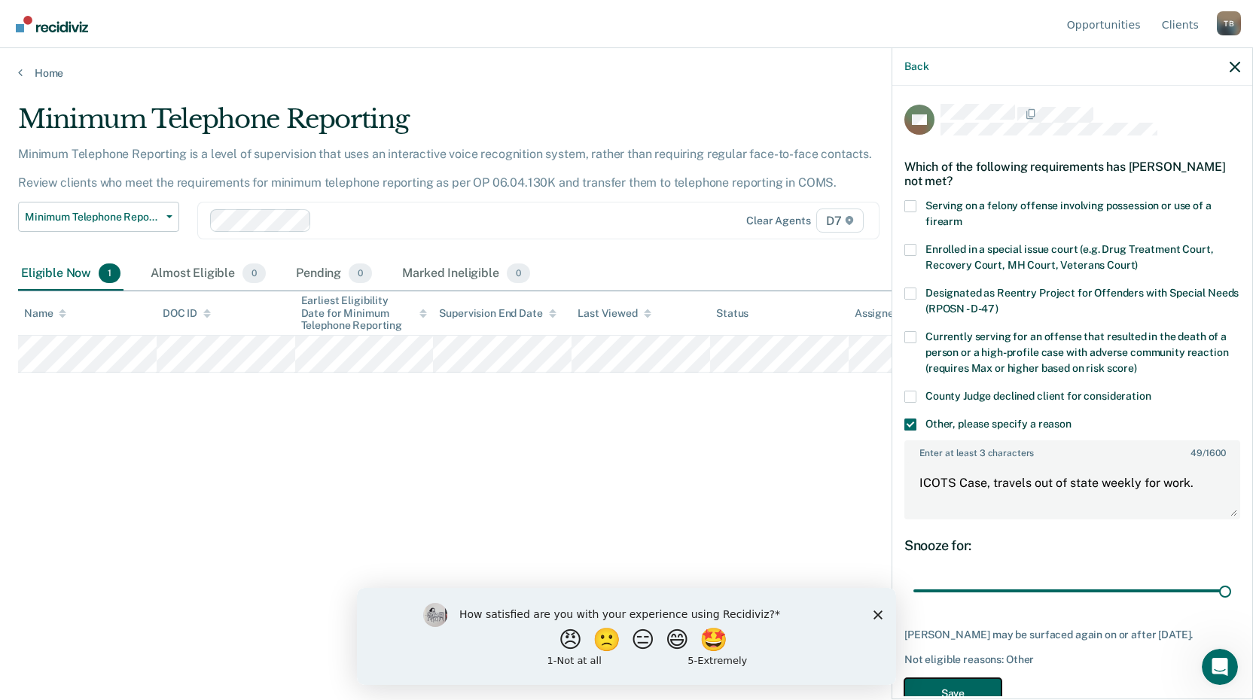
click at [976, 683] on button "Save" at bounding box center [952, 693] width 97 height 31
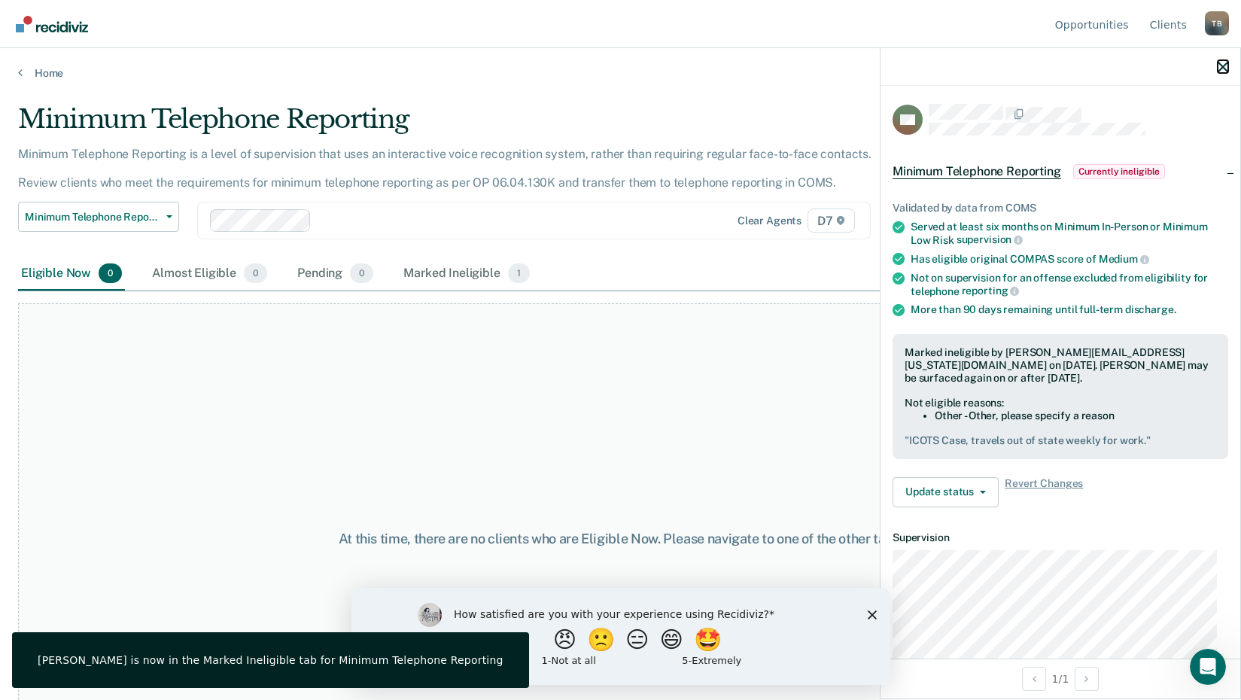
click at [1226, 63] on icon "button" at bounding box center [1223, 67] width 11 height 11
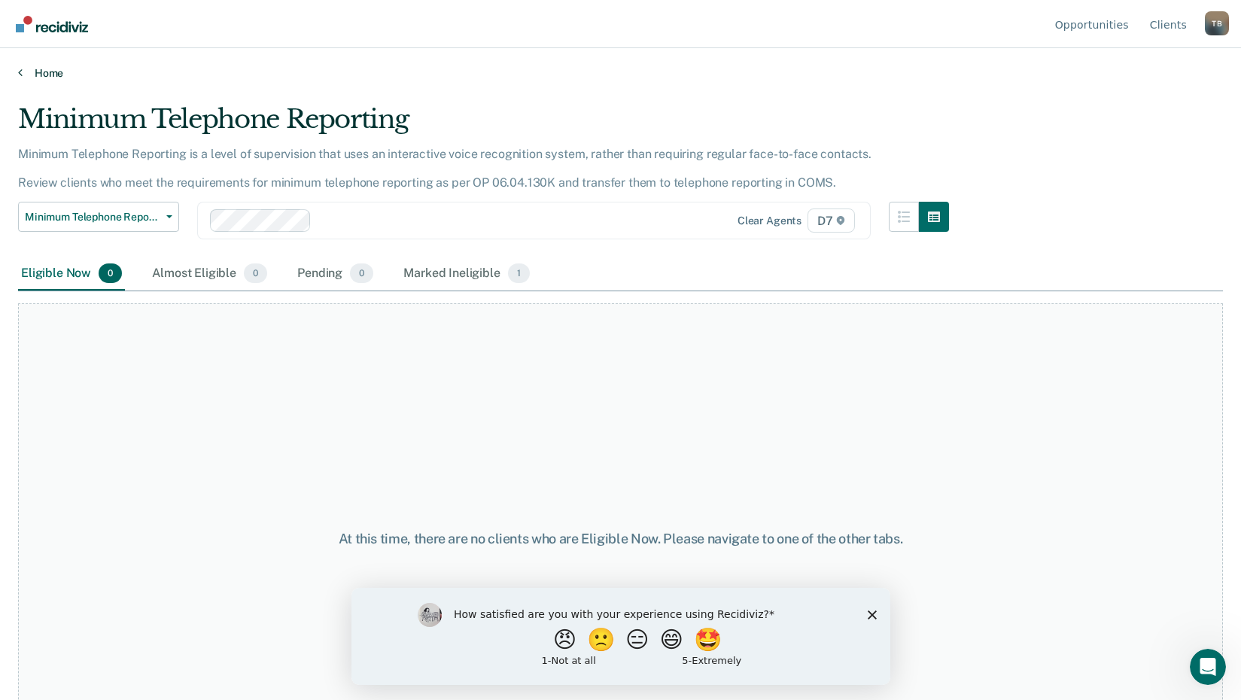
click at [37, 78] on link "Home" at bounding box center [620, 73] width 1205 height 14
